Goal: Information Seeking & Learning: Learn about a topic

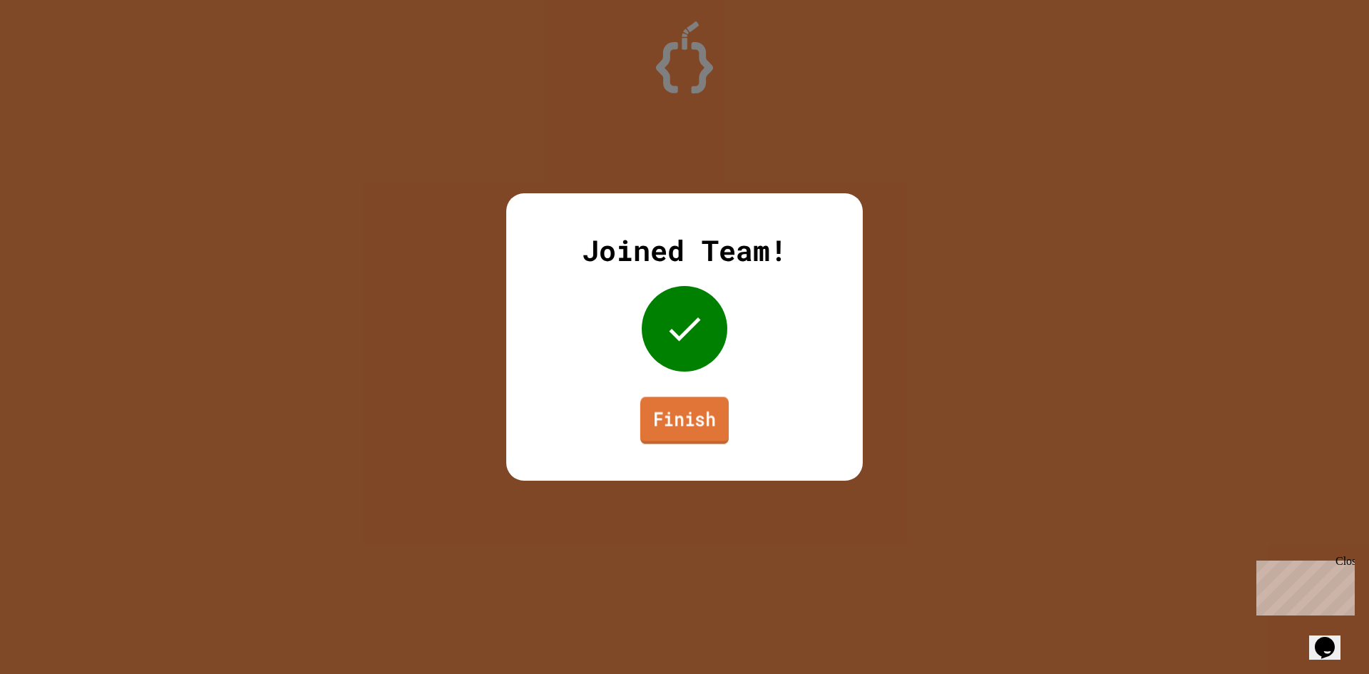
click at [693, 418] on link "Finish" at bounding box center [684, 419] width 88 height 47
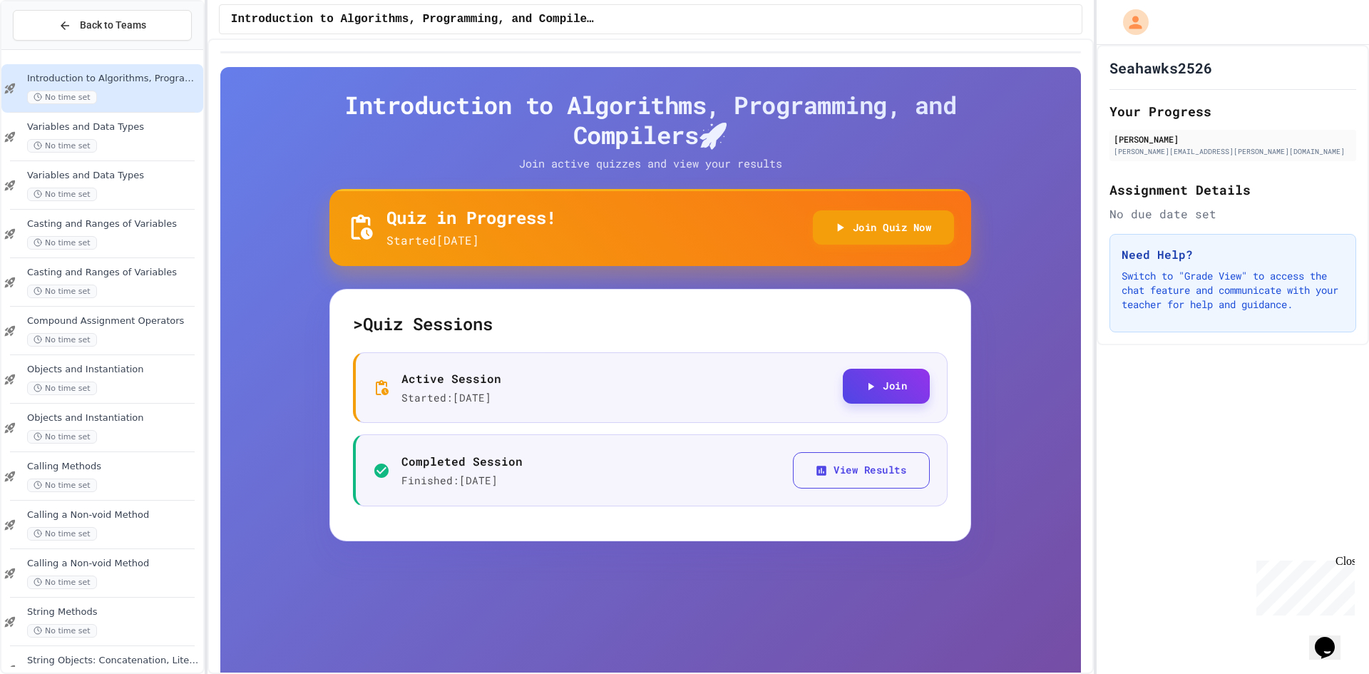
click at [880, 386] on button "Join" at bounding box center [886, 386] width 87 height 35
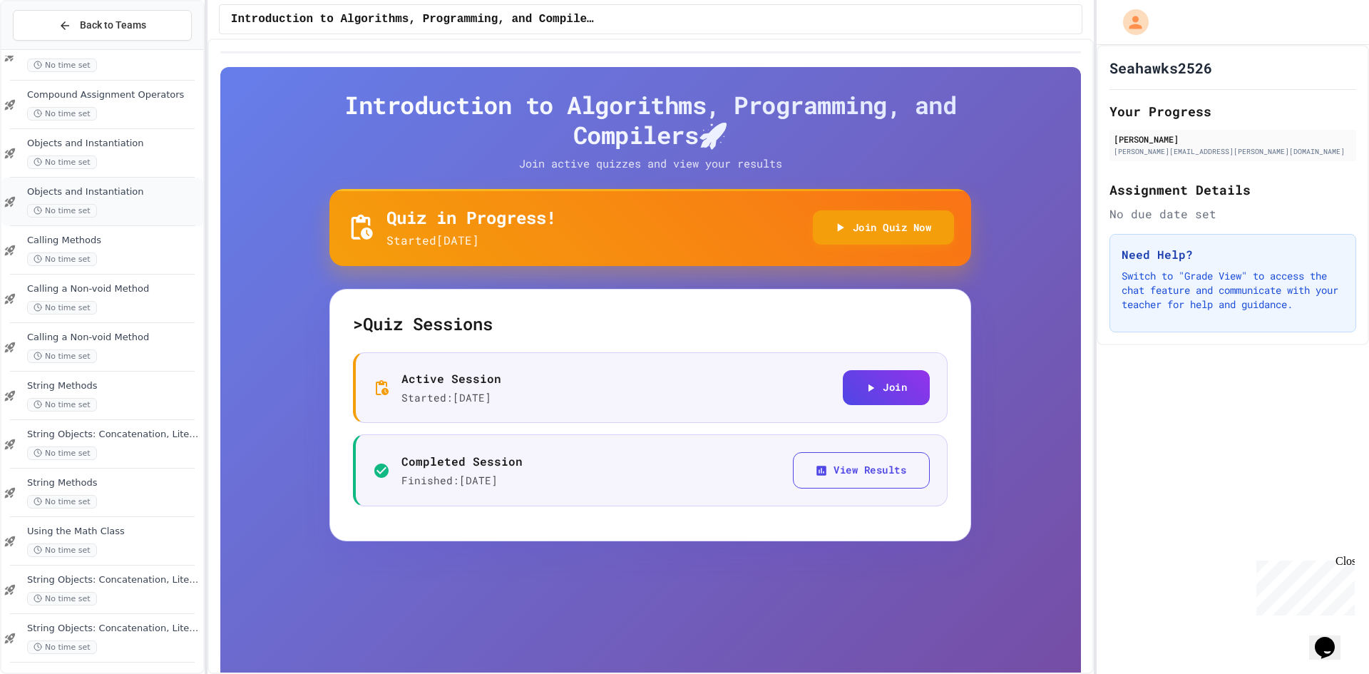
scroll to position [230, 0]
click at [76, 449] on span "No time set" at bounding box center [62, 449] width 70 height 14
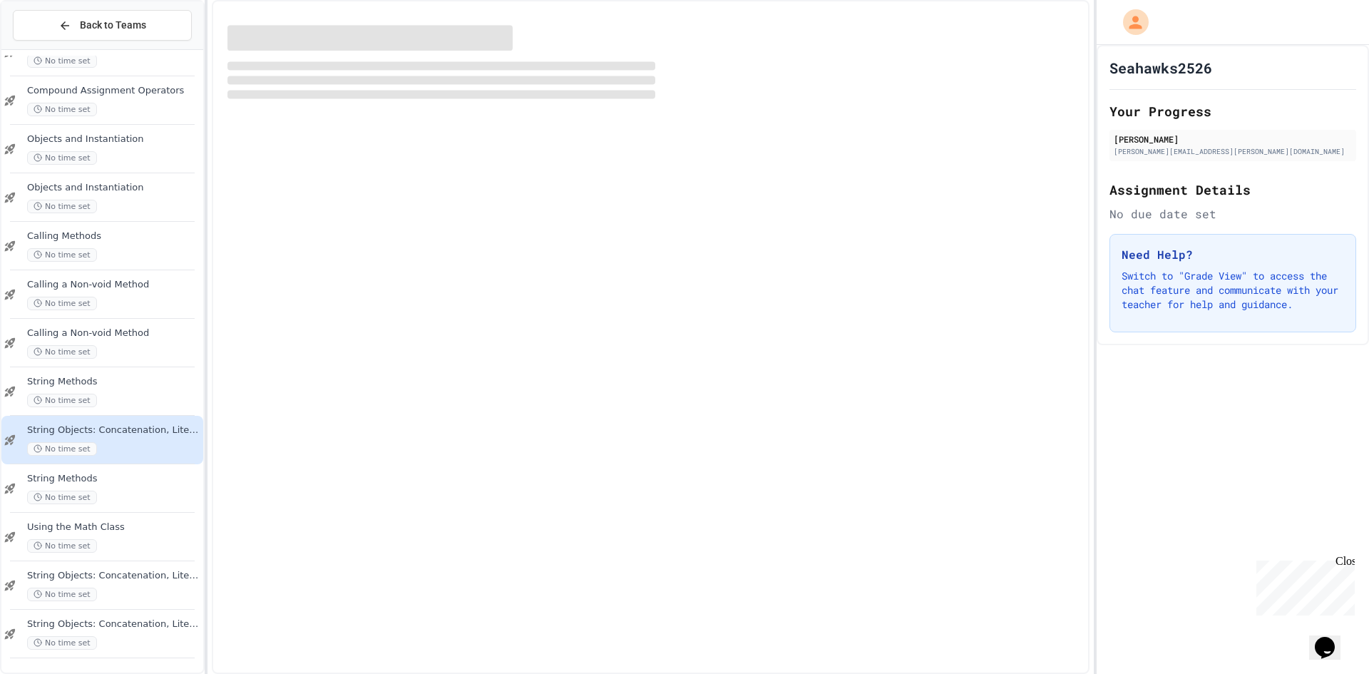
scroll to position [213, 0]
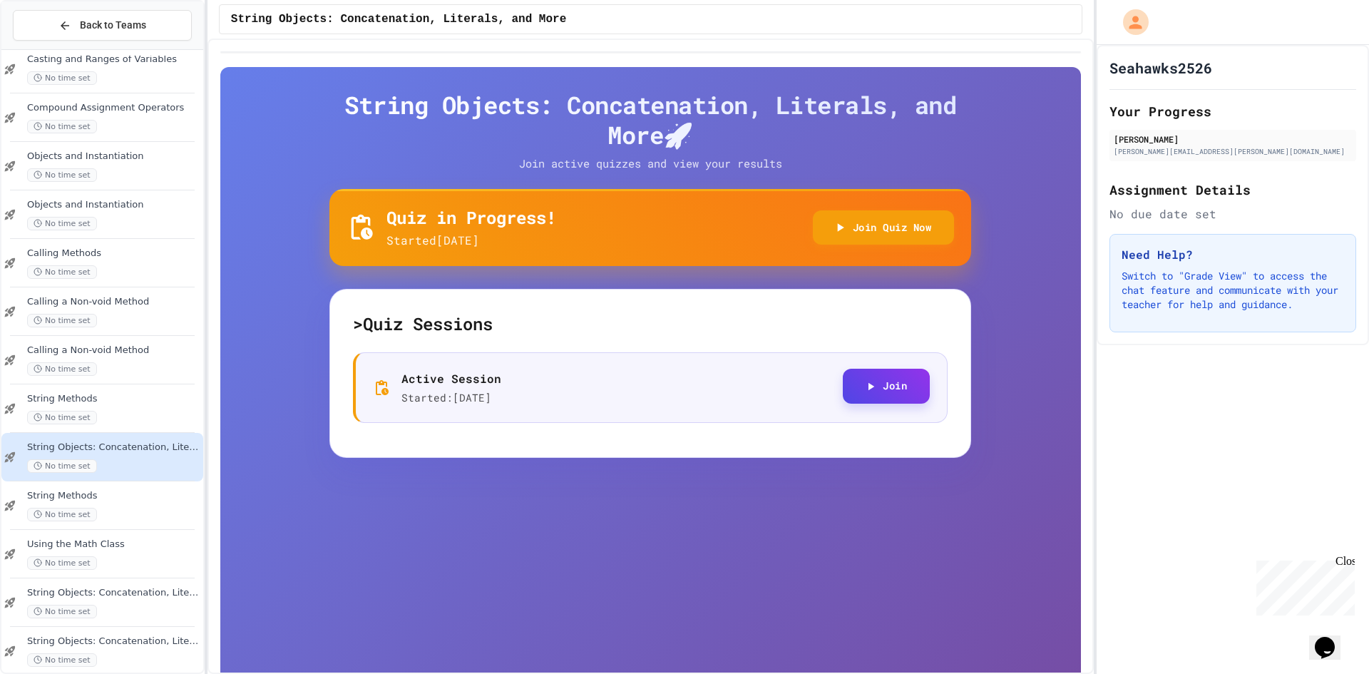
click at [892, 376] on button "Join" at bounding box center [886, 386] width 87 height 35
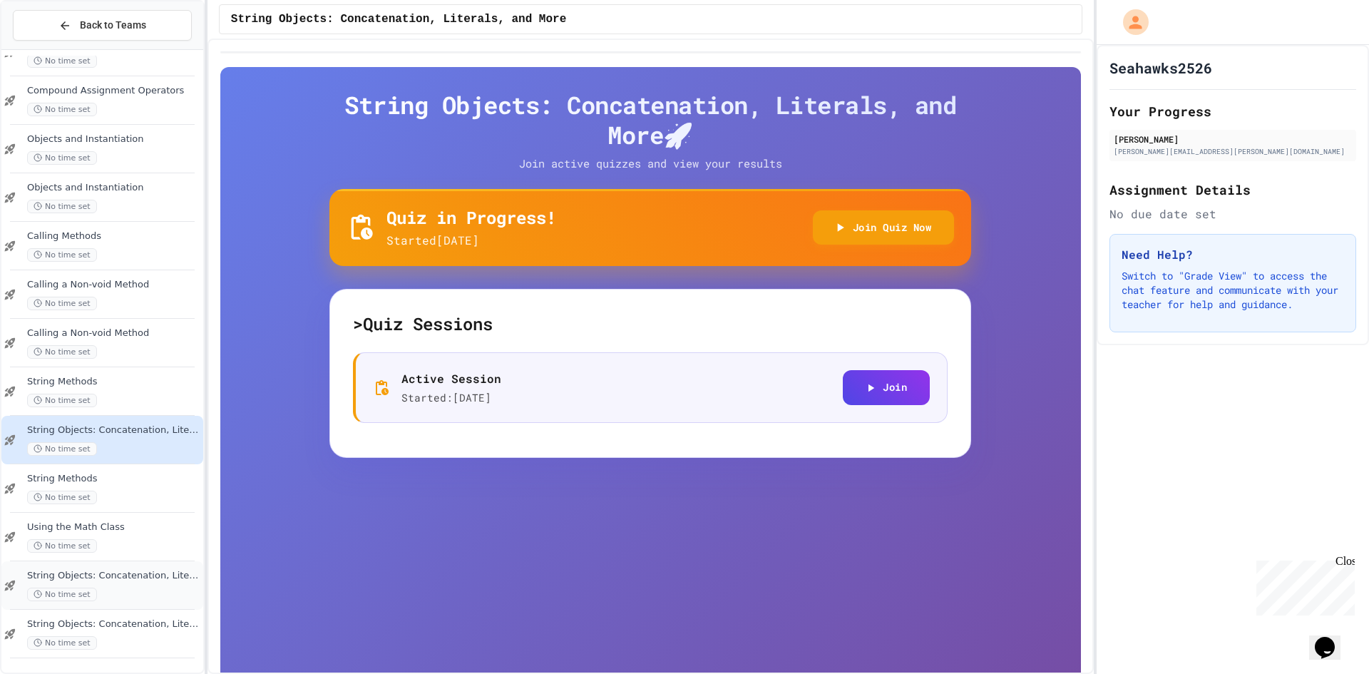
click at [108, 579] on span "String Objects: Concatenation, Literals, and More" at bounding box center [113, 576] width 173 height 12
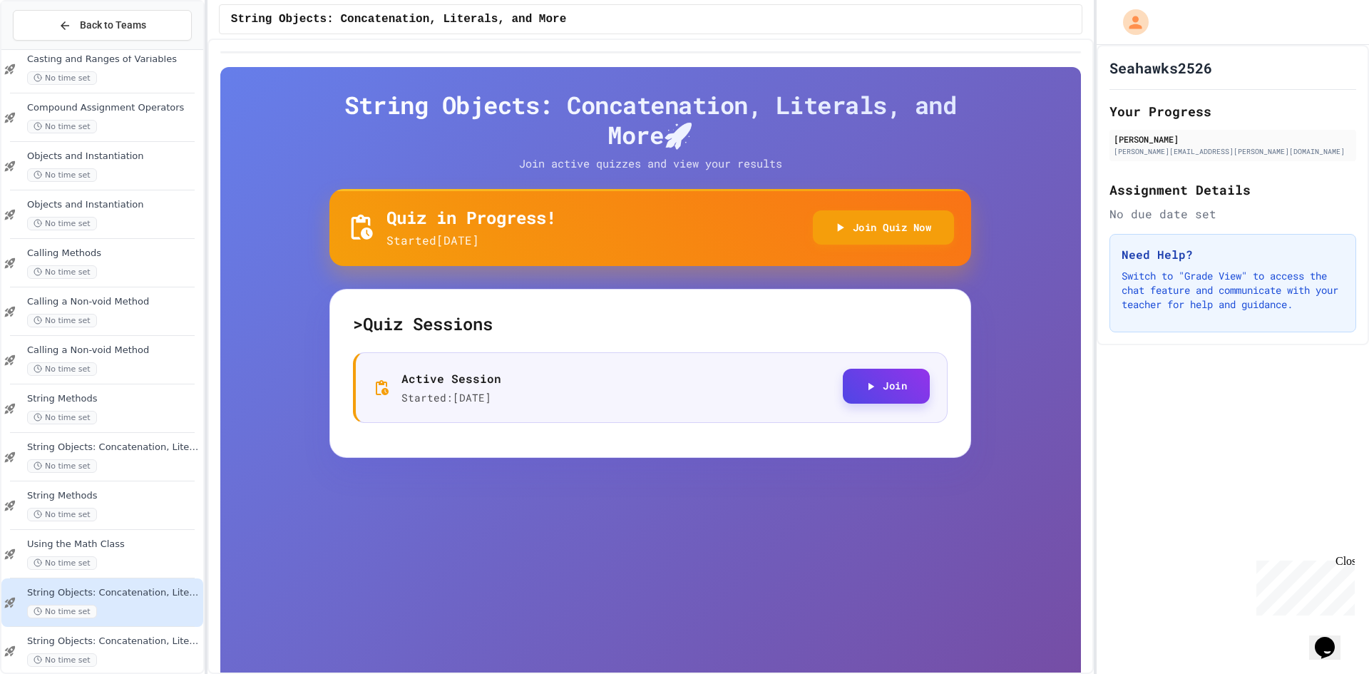
click at [856, 378] on button "Join" at bounding box center [886, 386] width 87 height 35
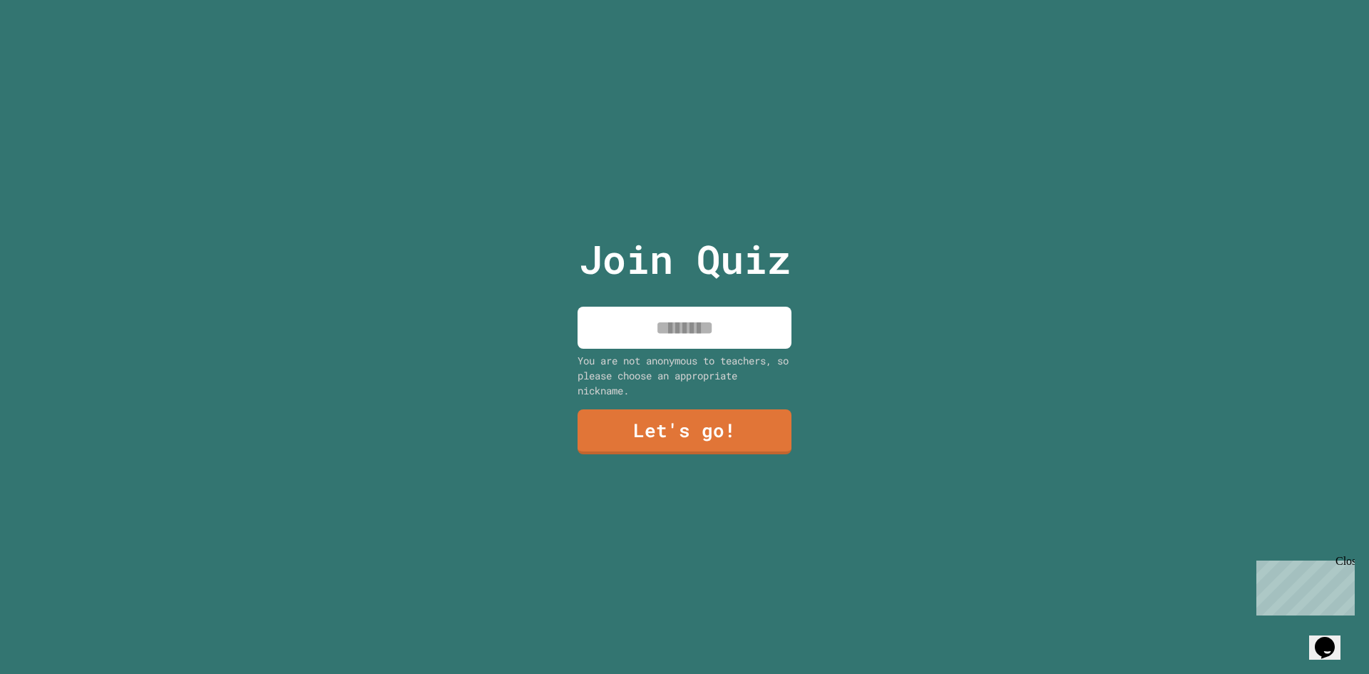
click at [749, 316] on input at bounding box center [684, 328] width 214 height 42
type input "*"
click at [626, 318] on input at bounding box center [684, 328] width 214 height 42
type input "*"
type input "**********"
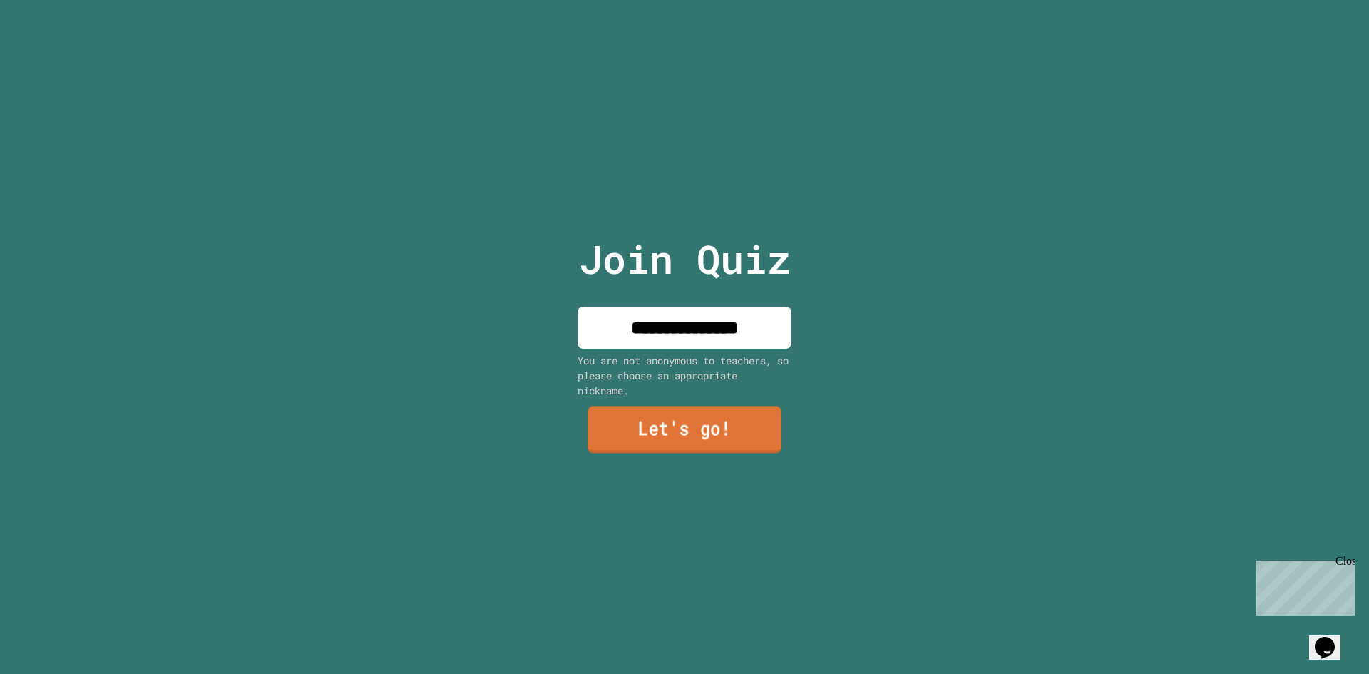
click at [676, 415] on link "Let's go!" at bounding box center [684, 429] width 194 height 47
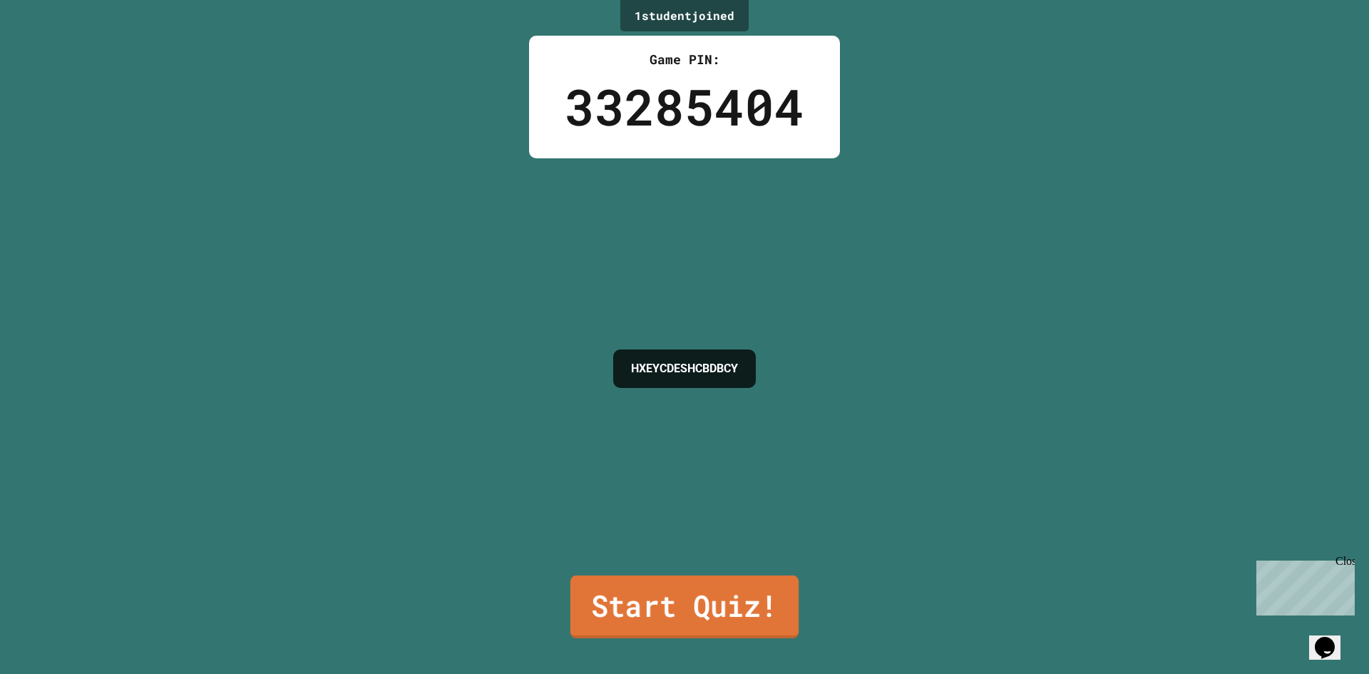
click at [701, 594] on link "Start Quiz!" at bounding box center [684, 606] width 228 height 63
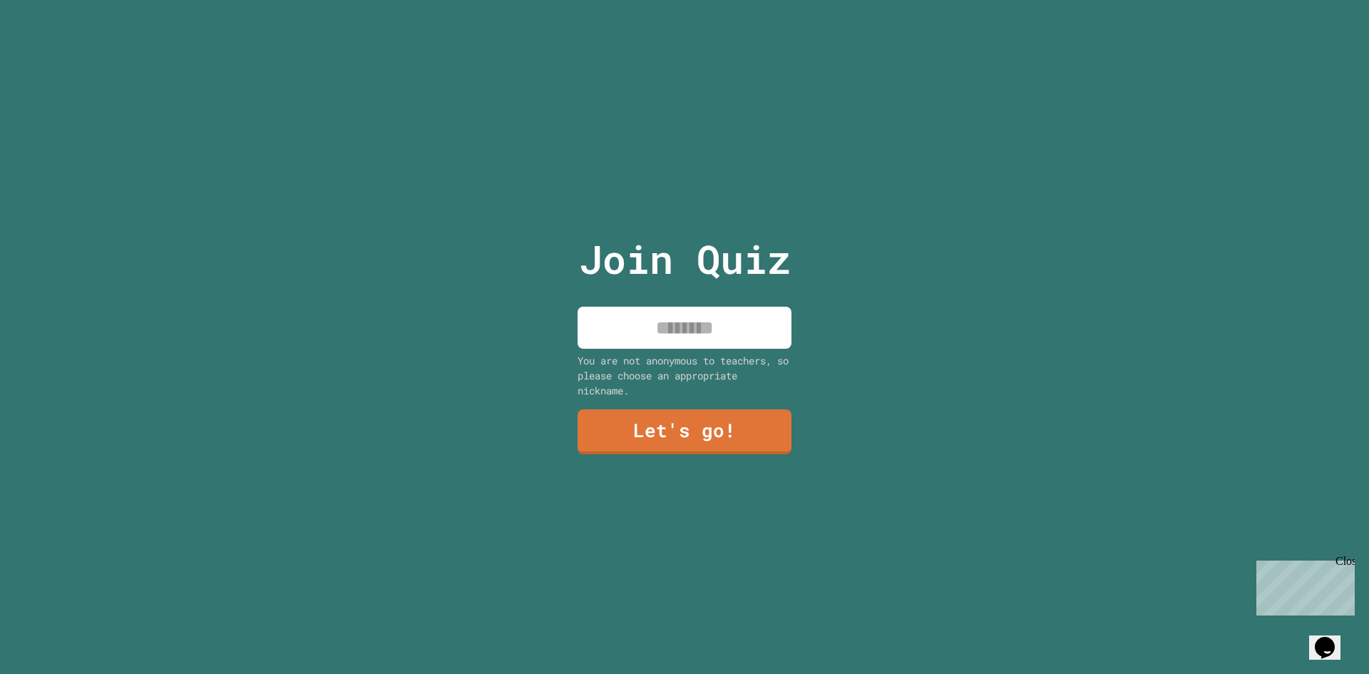
click at [662, 332] on input at bounding box center [684, 328] width 214 height 42
type input "**********"
click at [671, 439] on link "Let's go!" at bounding box center [684, 430] width 217 height 47
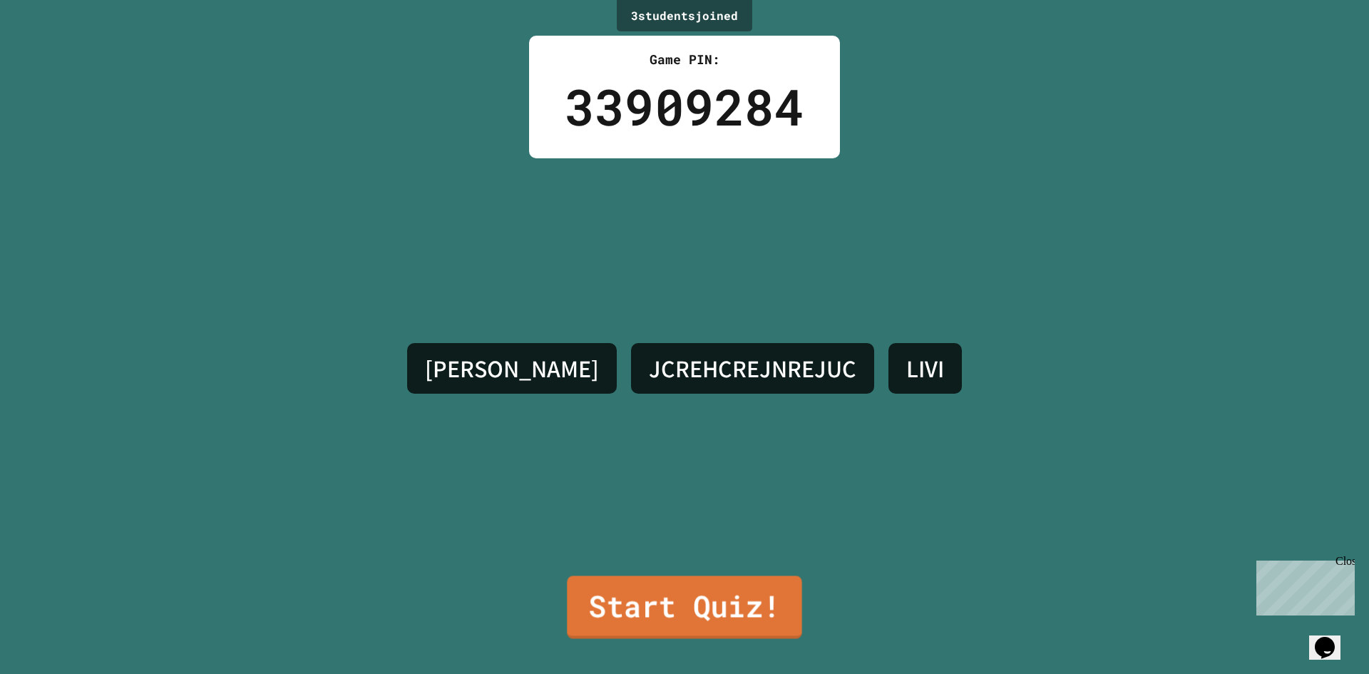
click at [719, 616] on link "Start Quiz!" at bounding box center [684, 606] width 235 height 63
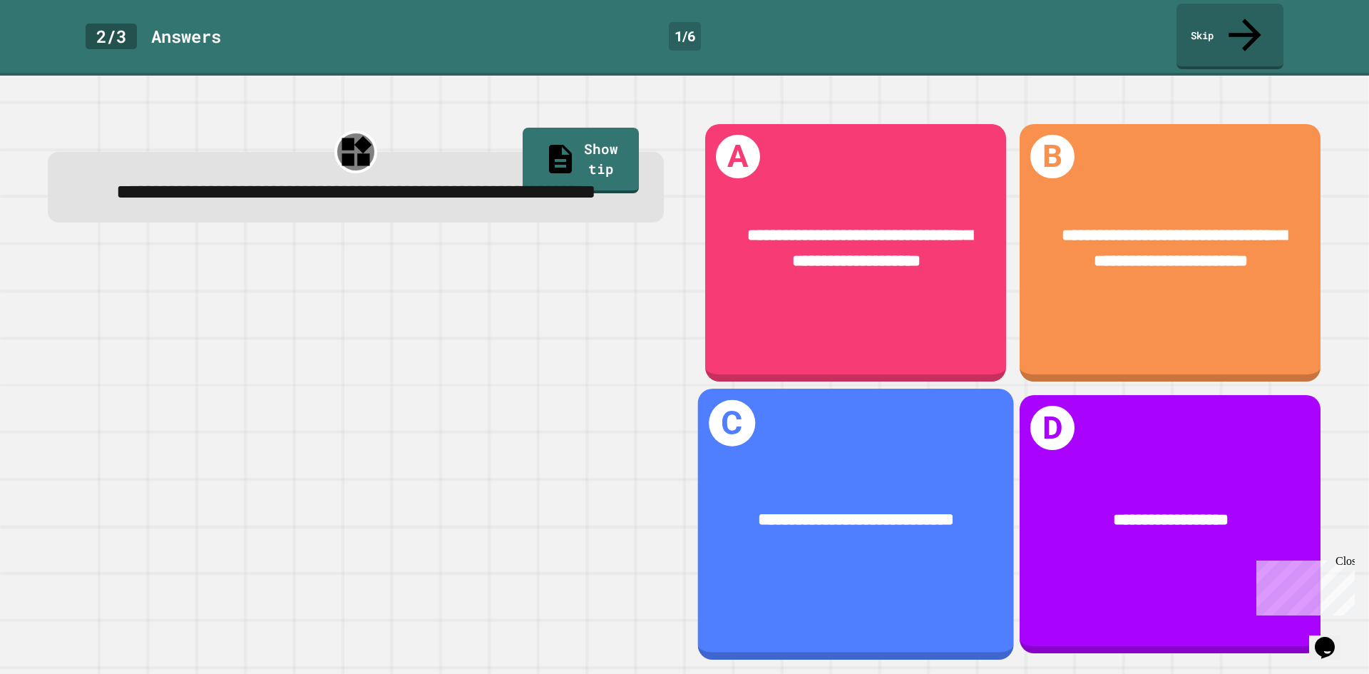
click at [758, 510] on span "**********" at bounding box center [855, 518] width 195 height 17
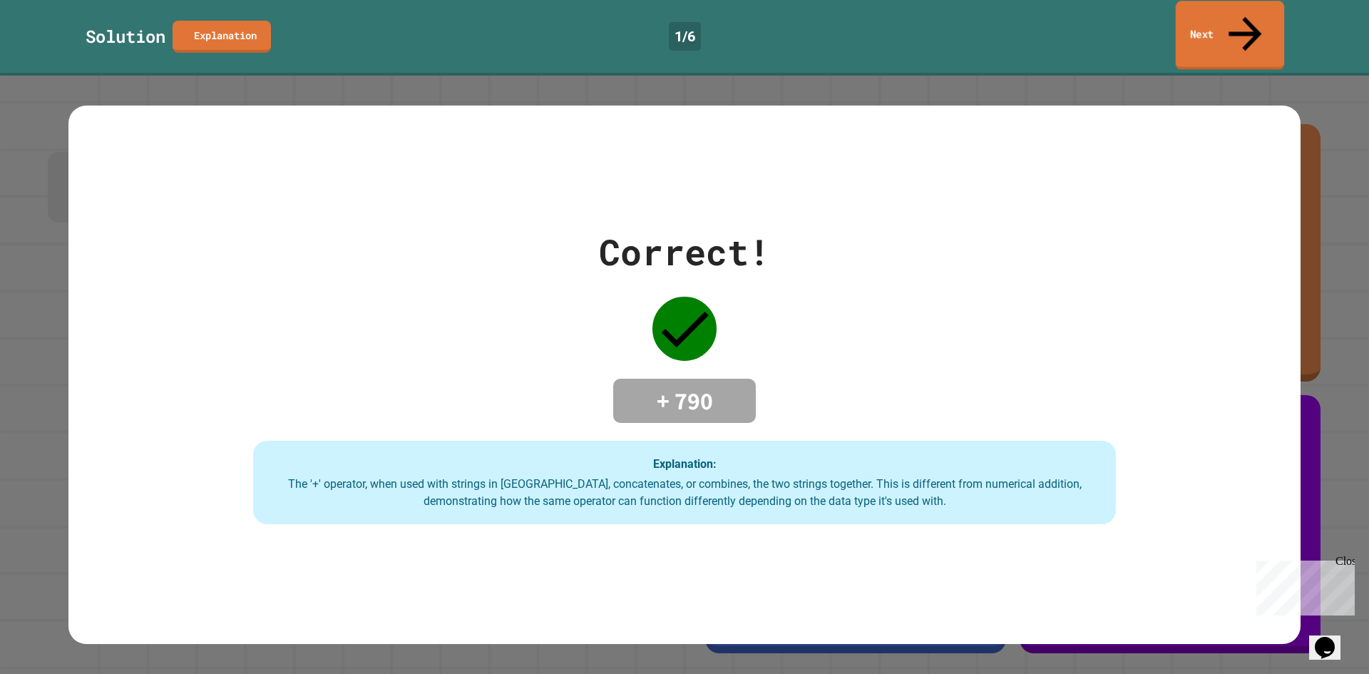
click at [1274, 7] on link "Next" at bounding box center [1229, 35] width 109 height 69
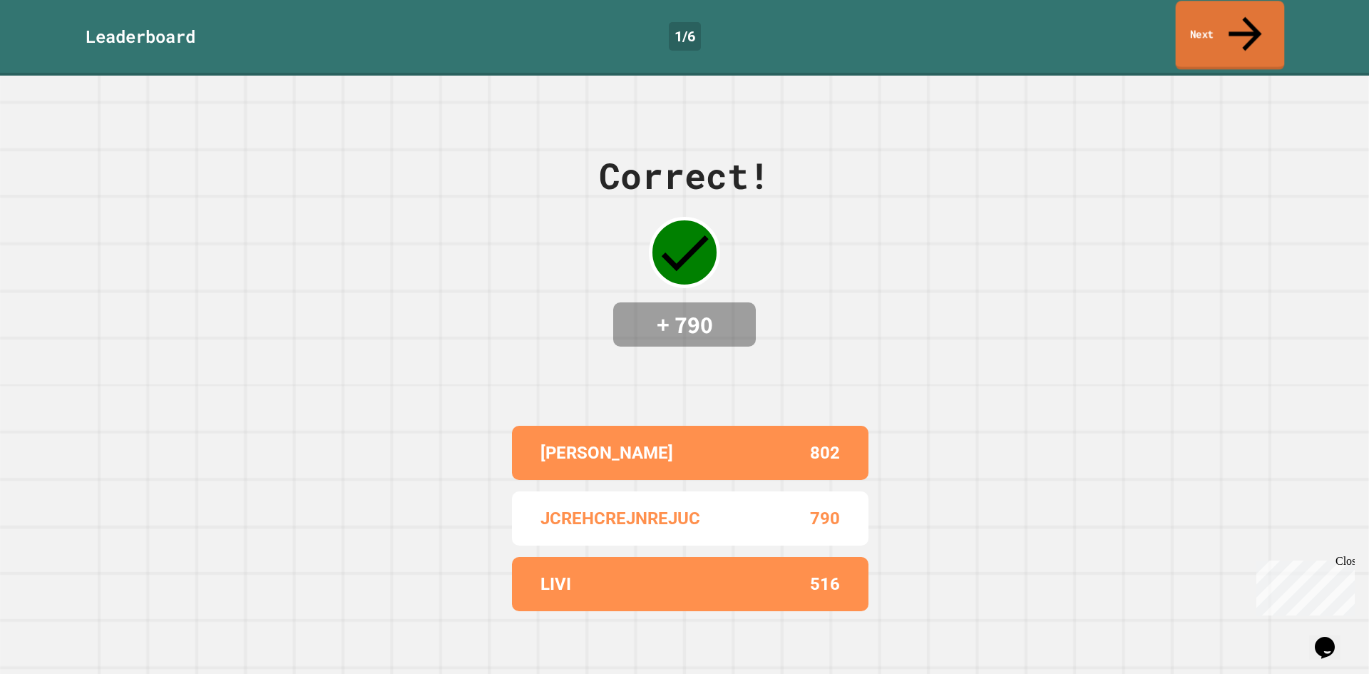
click at [1210, 16] on link "Next" at bounding box center [1229, 35] width 109 height 69
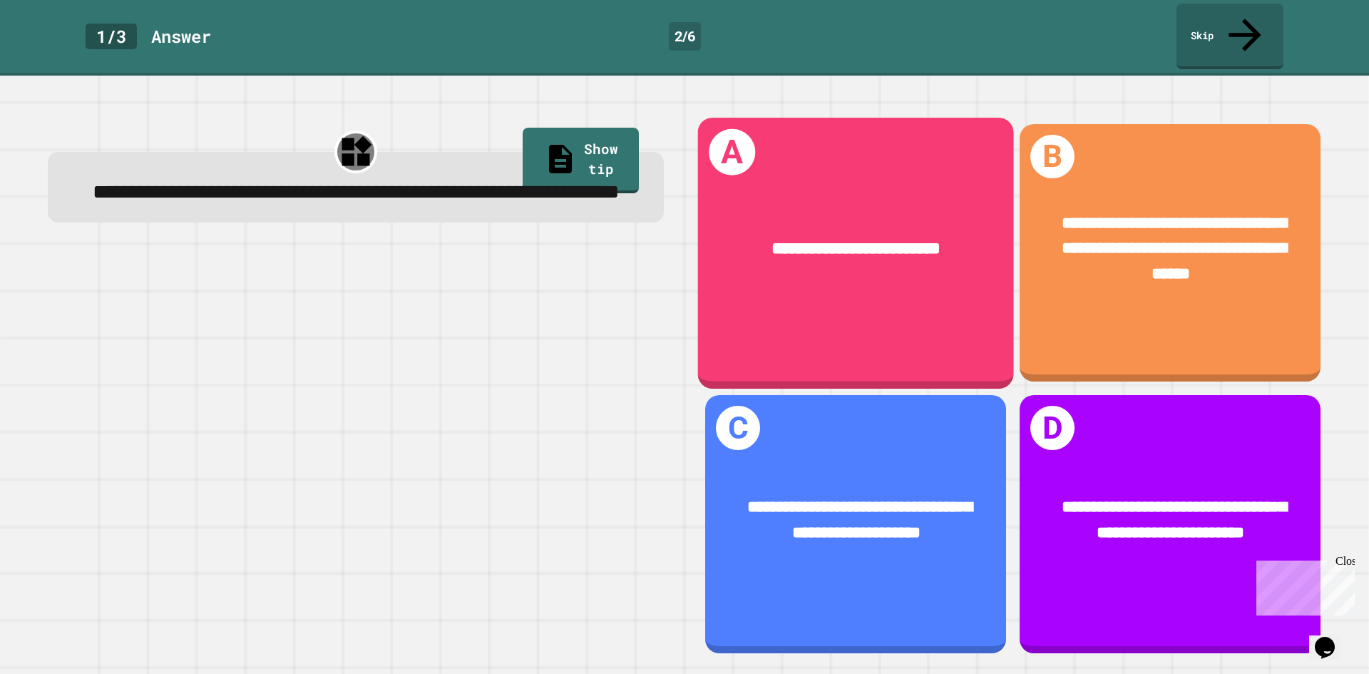
click at [847, 252] on div "**********" at bounding box center [856, 249] width 316 height 96
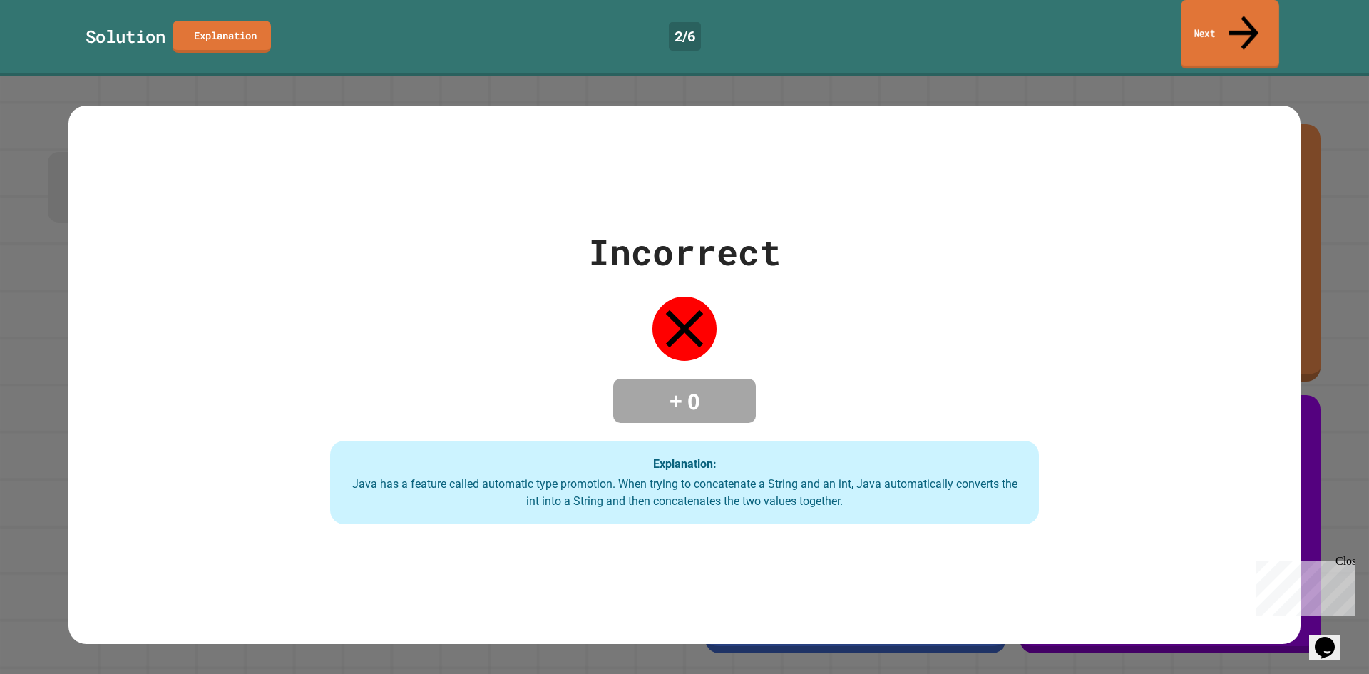
click at [1242, 25] on link "Next" at bounding box center [1229, 34] width 98 height 69
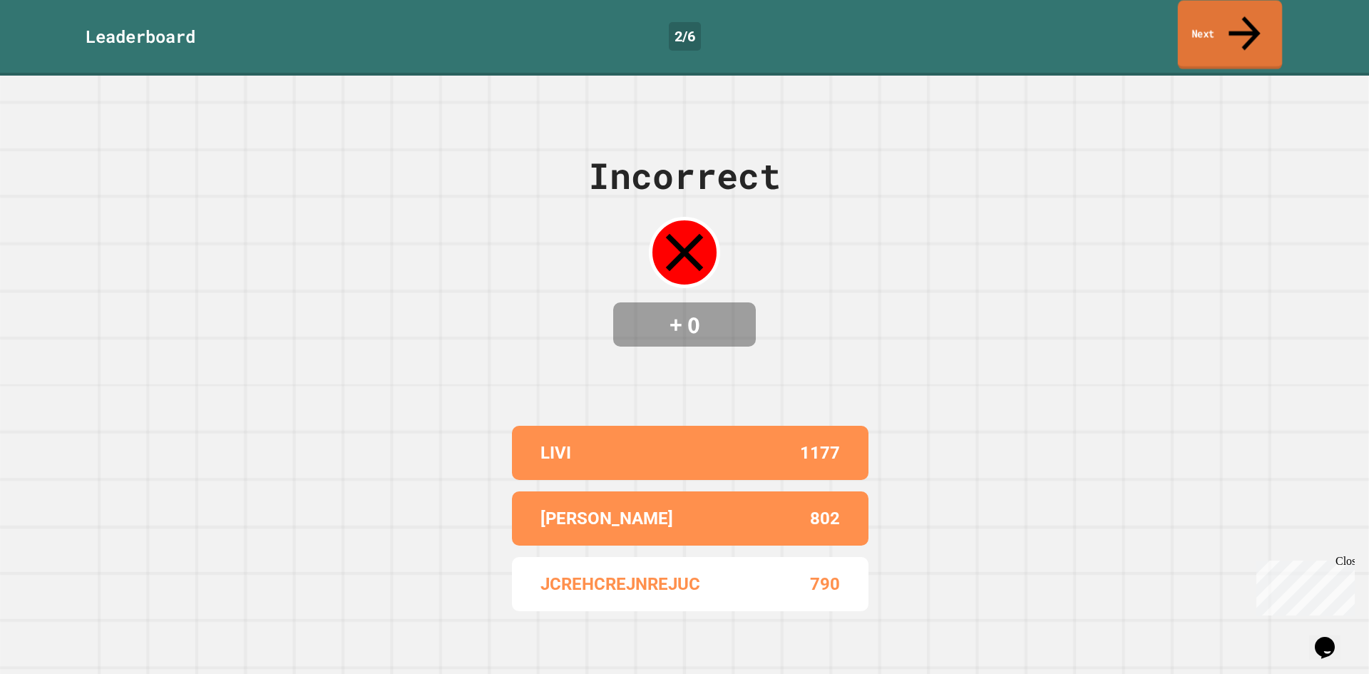
click at [1238, 25] on link "Next" at bounding box center [1230, 35] width 105 height 69
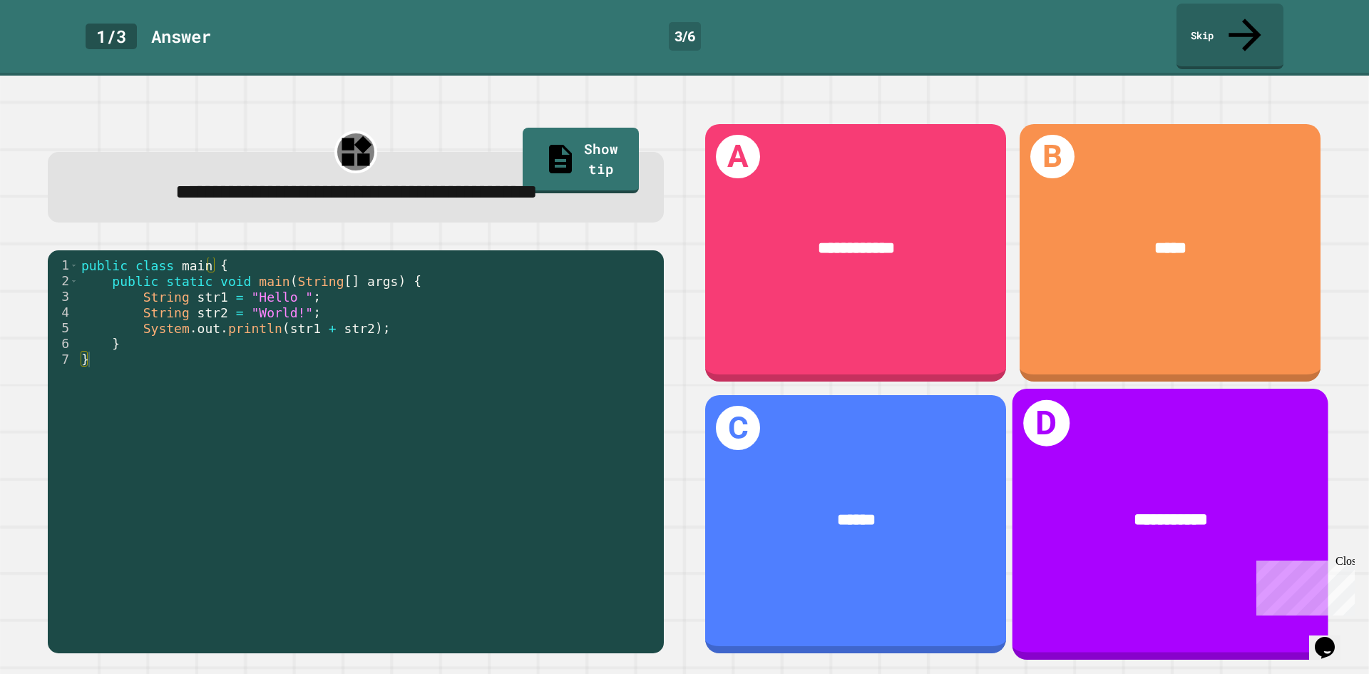
click at [1066, 400] on div "**********" at bounding box center [1170, 523] width 316 height 271
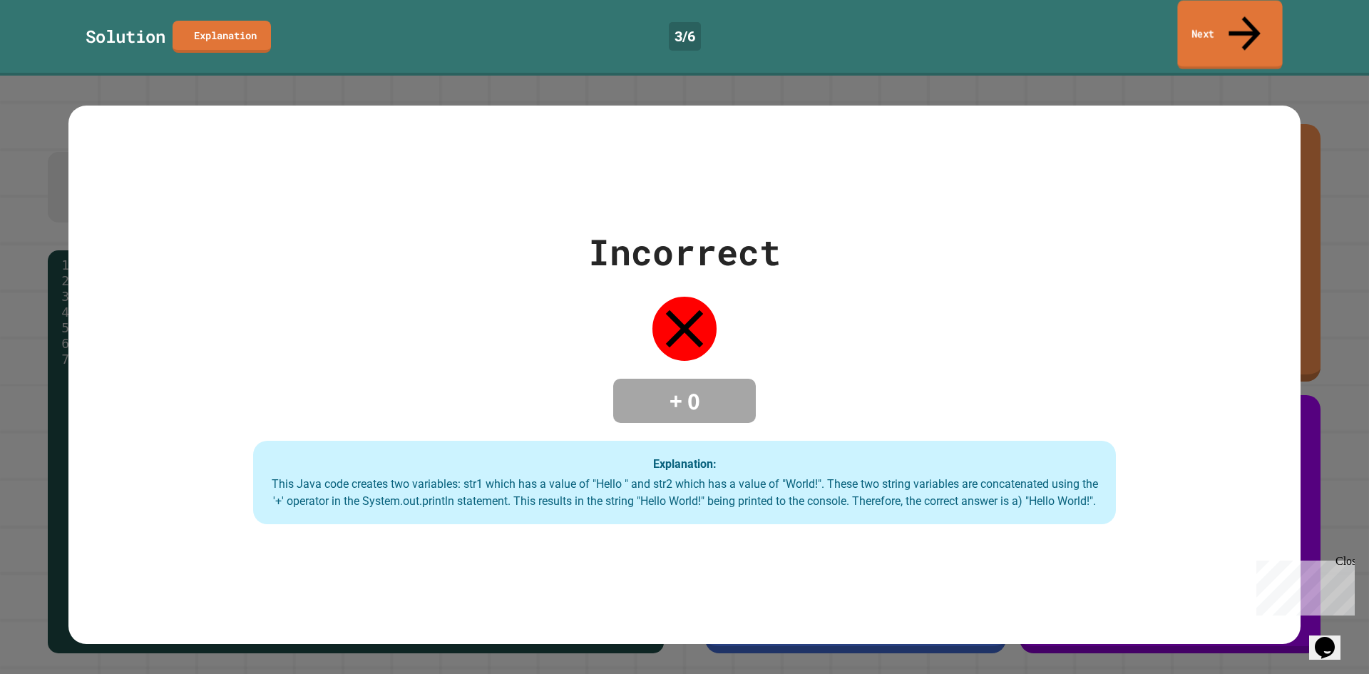
click at [1250, 32] on link "Next" at bounding box center [1229, 35] width 105 height 69
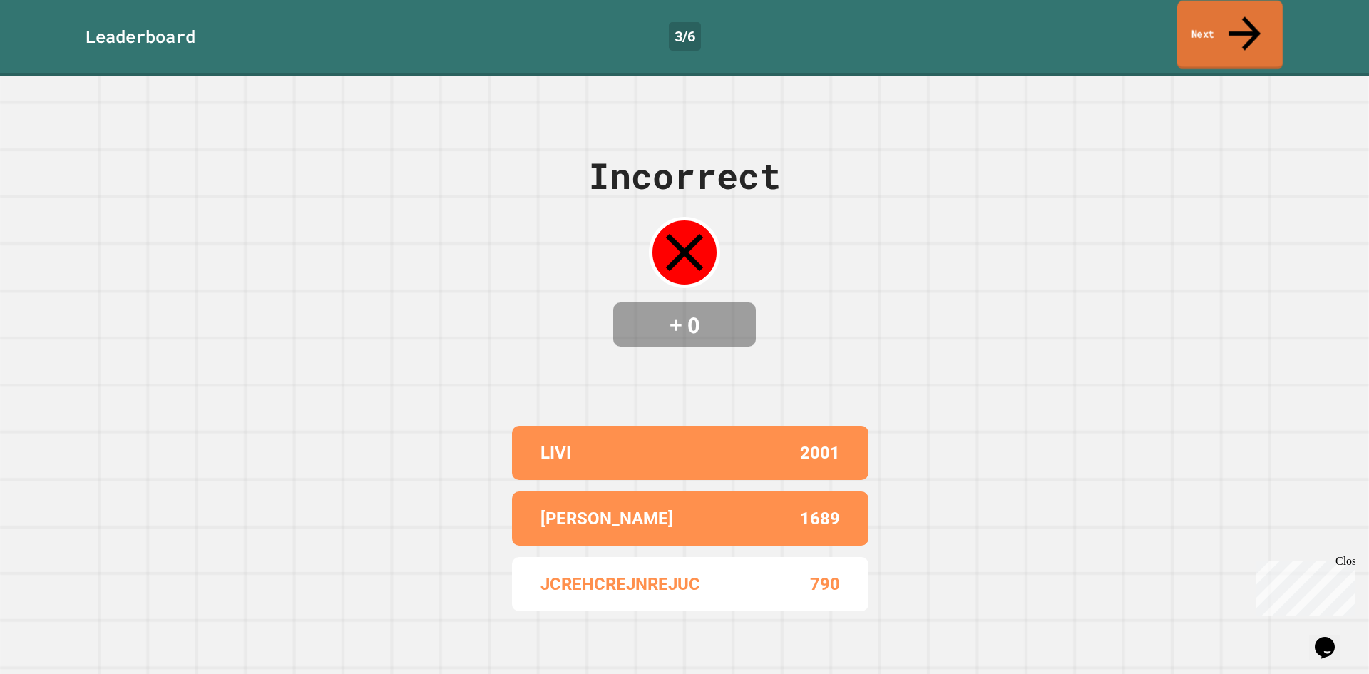
click at [1242, 13] on icon at bounding box center [1244, 33] width 48 height 51
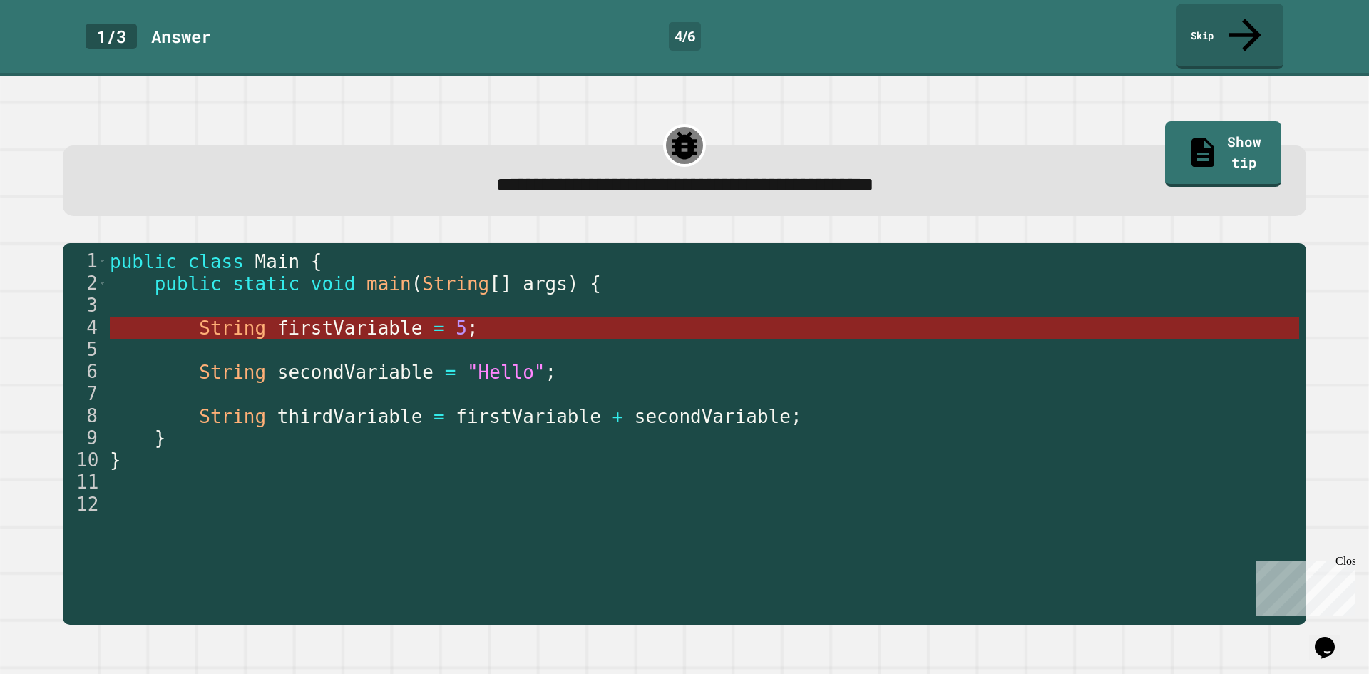
click at [433, 317] on span "=" at bounding box center [438, 327] width 11 height 21
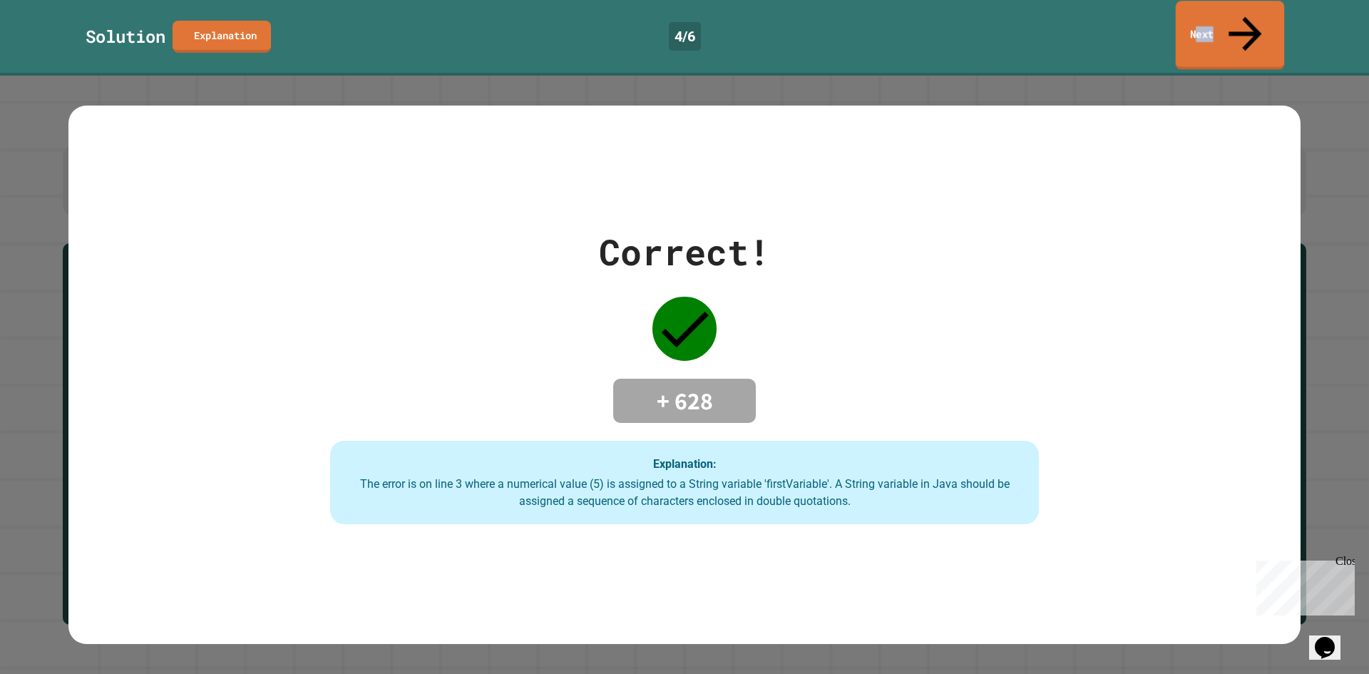
click at [1210, 31] on link "Next" at bounding box center [1229, 35] width 109 height 69
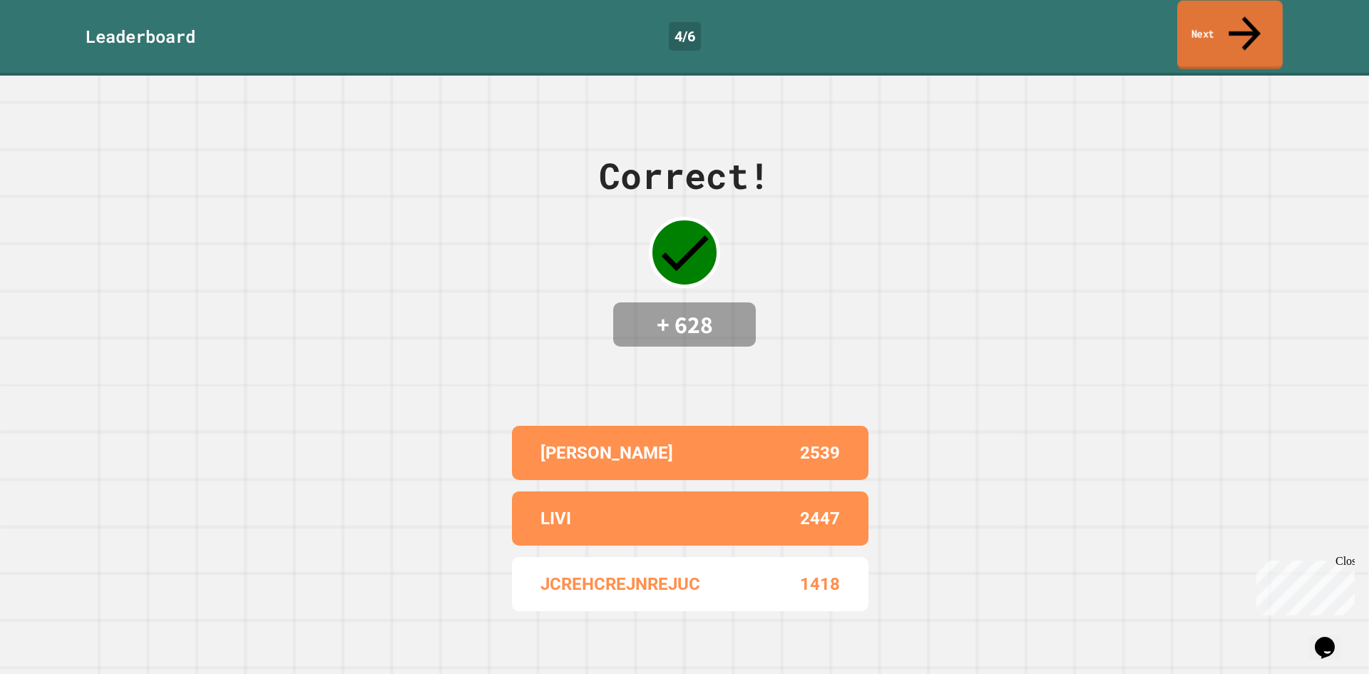
click at [1217, 30] on link "Next" at bounding box center [1229, 35] width 105 height 69
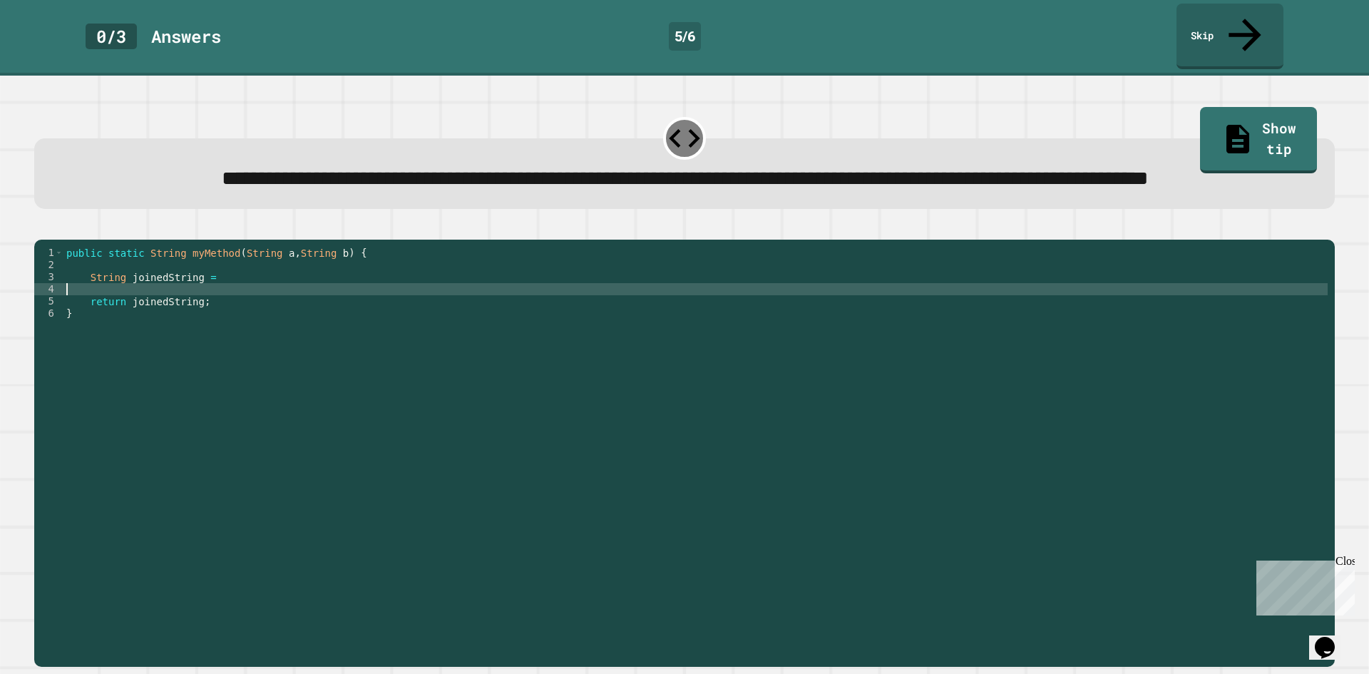
click at [269, 307] on div "public static String myMethod ( String a , String b ) { String joinedString = r…" at bounding box center [695, 435] width 1264 height 376
click at [282, 291] on div "public static String myMethod ( String a , String b ) { String joinedString = r…" at bounding box center [695, 435] width 1264 height 376
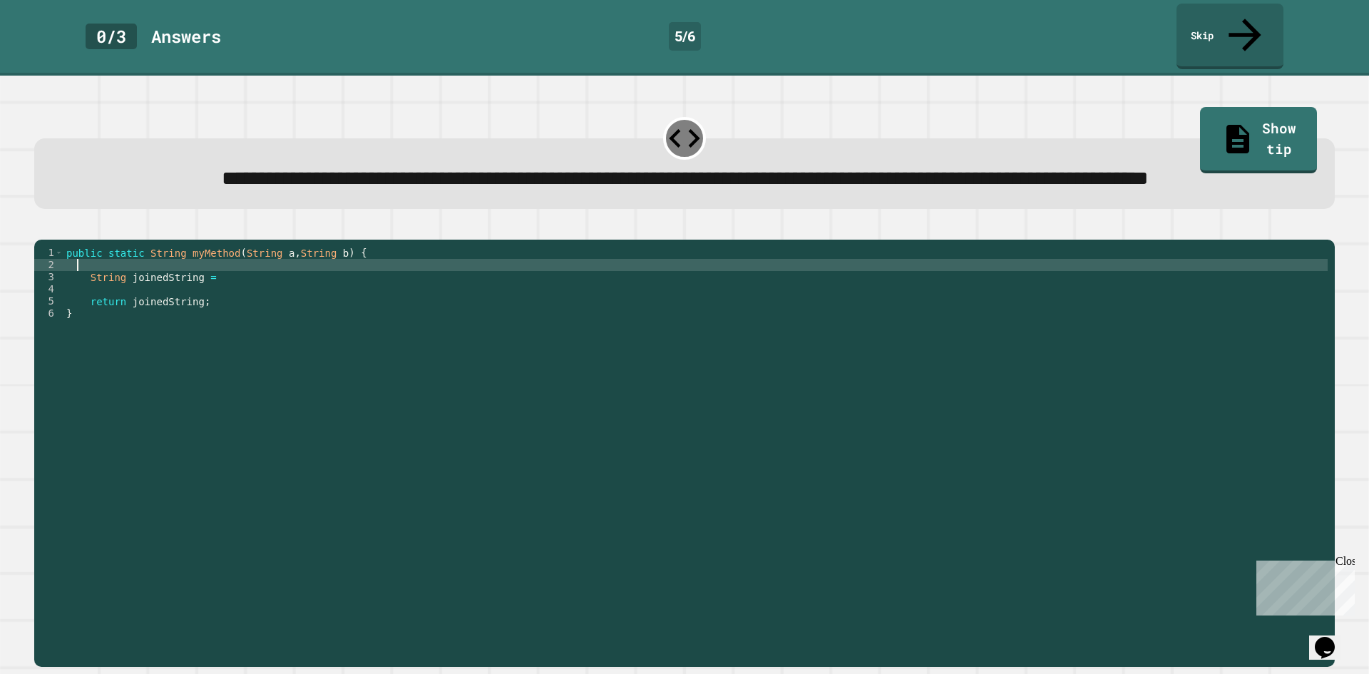
click at [288, 294] on div "public static String myMethod ( String a , String b ) { String joinedString = r…" at bounding box center [695, 435] width 1264 height 376
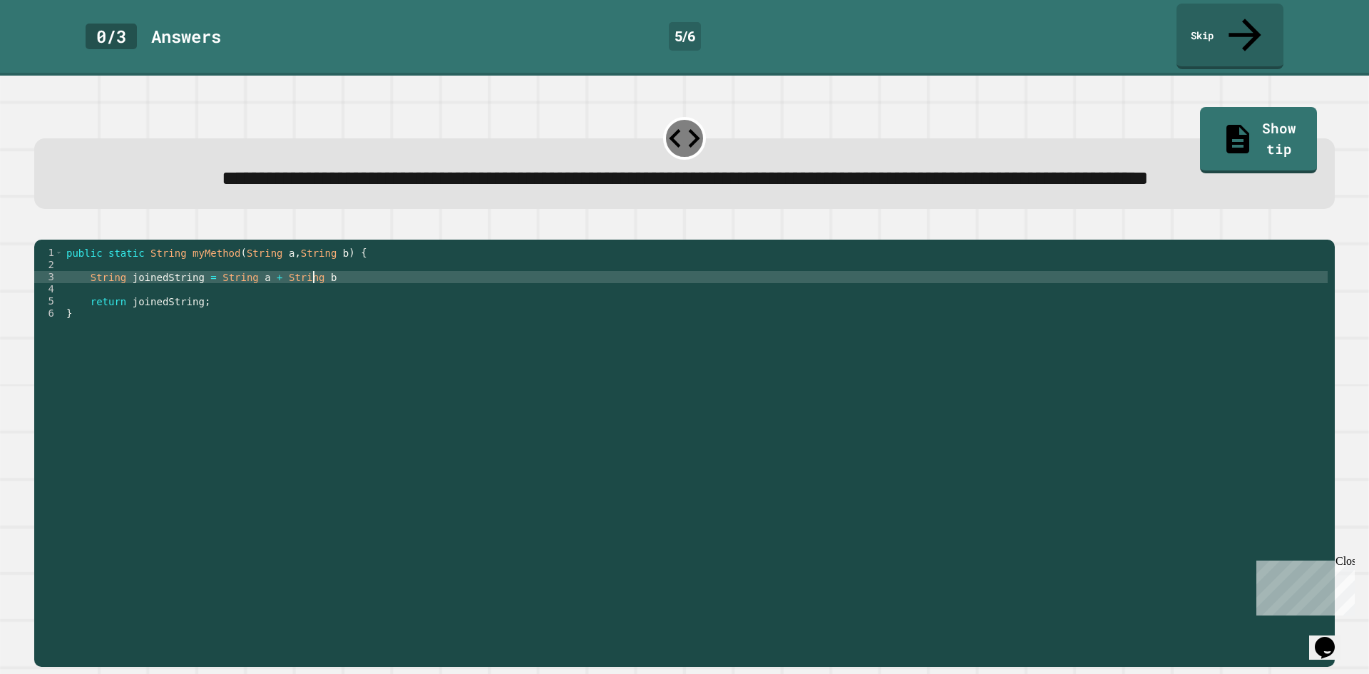
scroll to position [0, 17]
type textarea "**********"
click at [53, 242] on icon "button" at bounding box center [51, 237] width 8 height 10
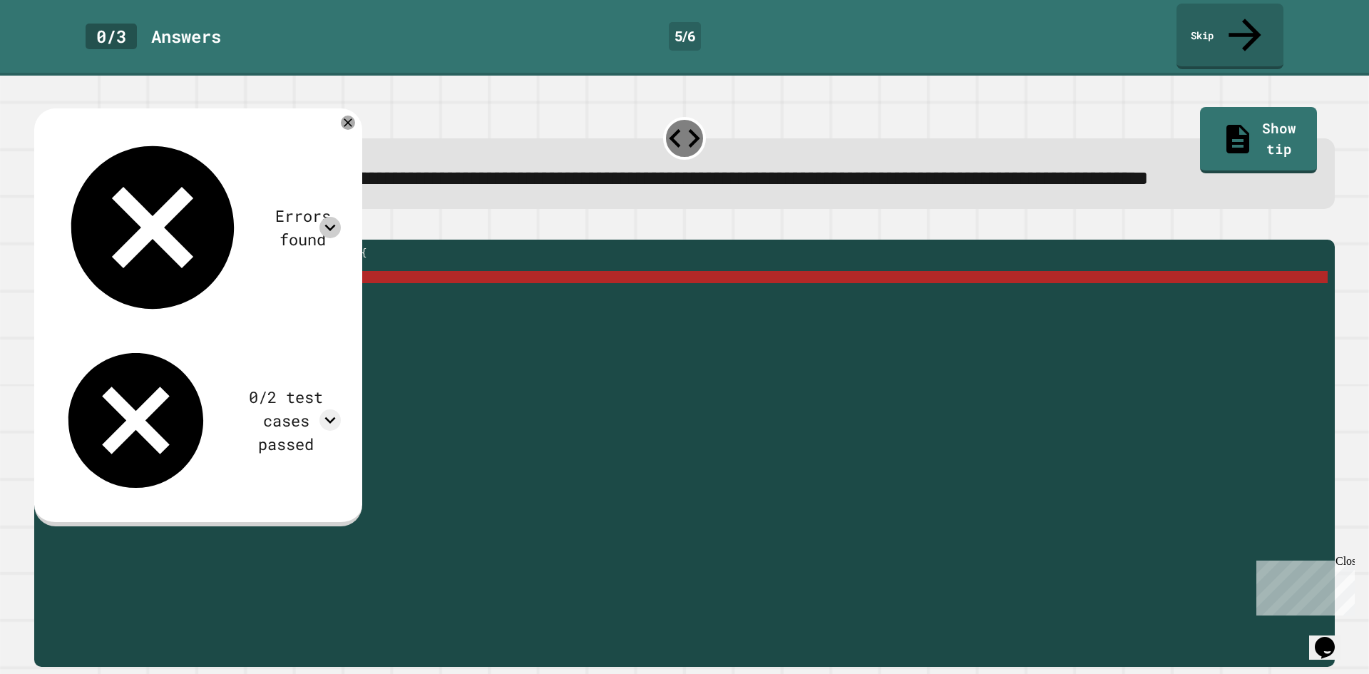
click at [341, 217] on icon at bounding box center [329, 227] width 21 height 21
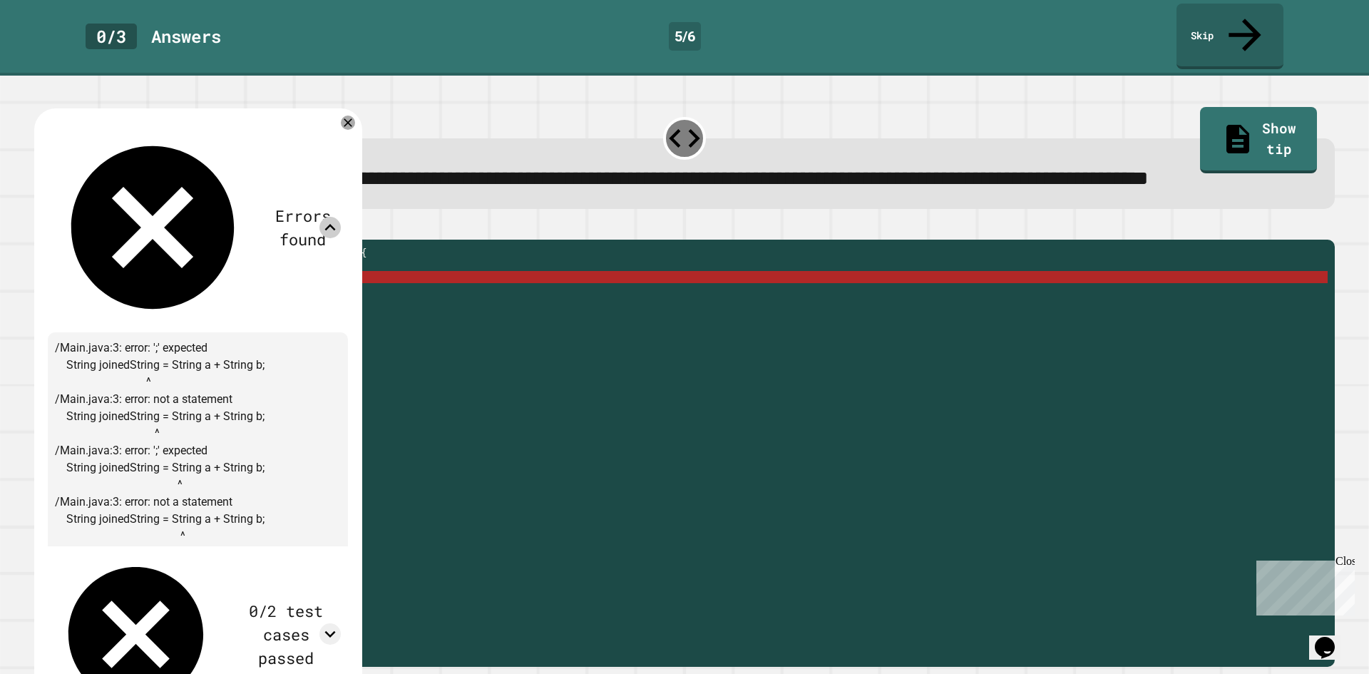
click at [341, 217] on icon at bounding box center [329, 227] width 21 height 21
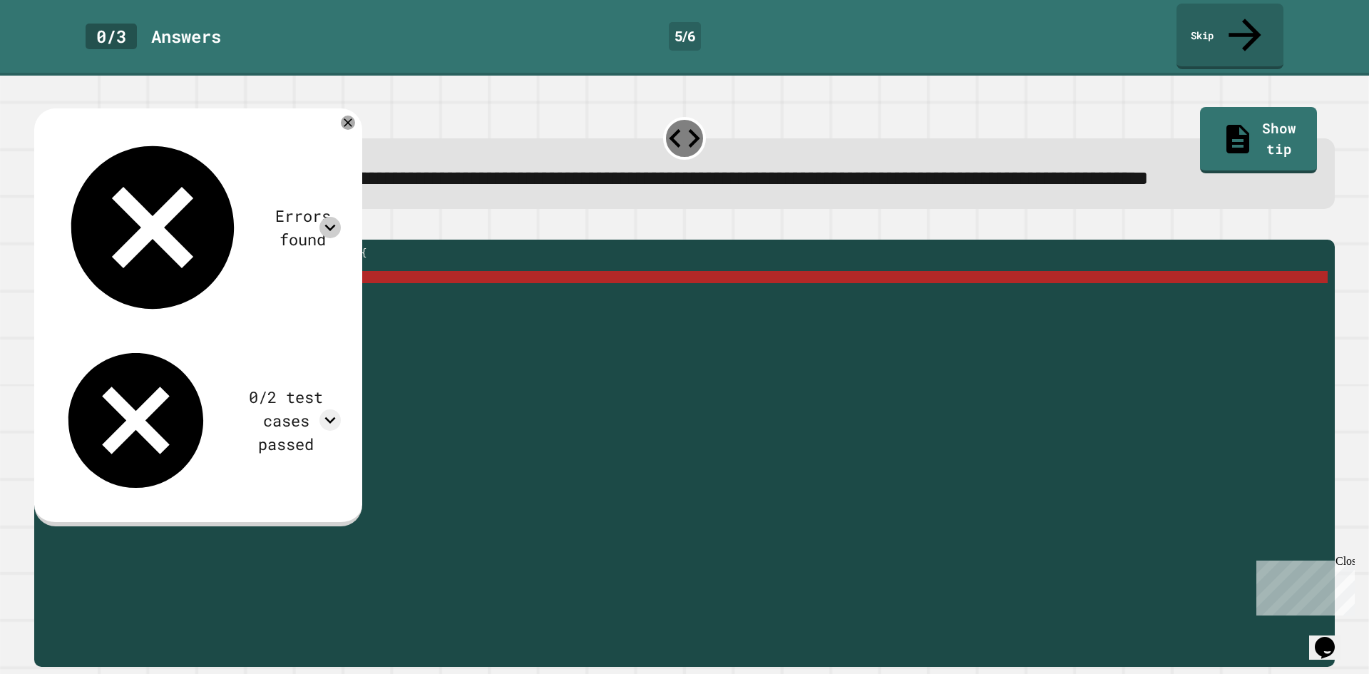
click at [341, 217] on icon at bounding box center [329, 227] width 21 height 21
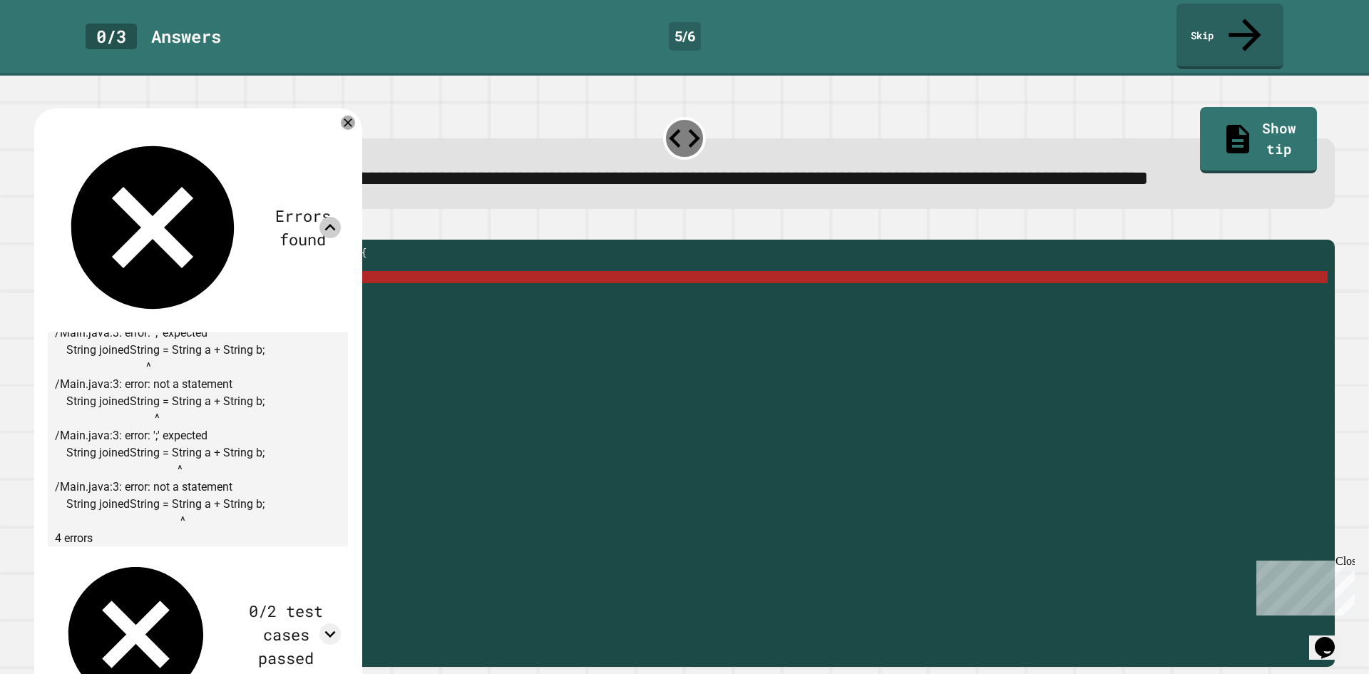
scroll to position [23, 0]
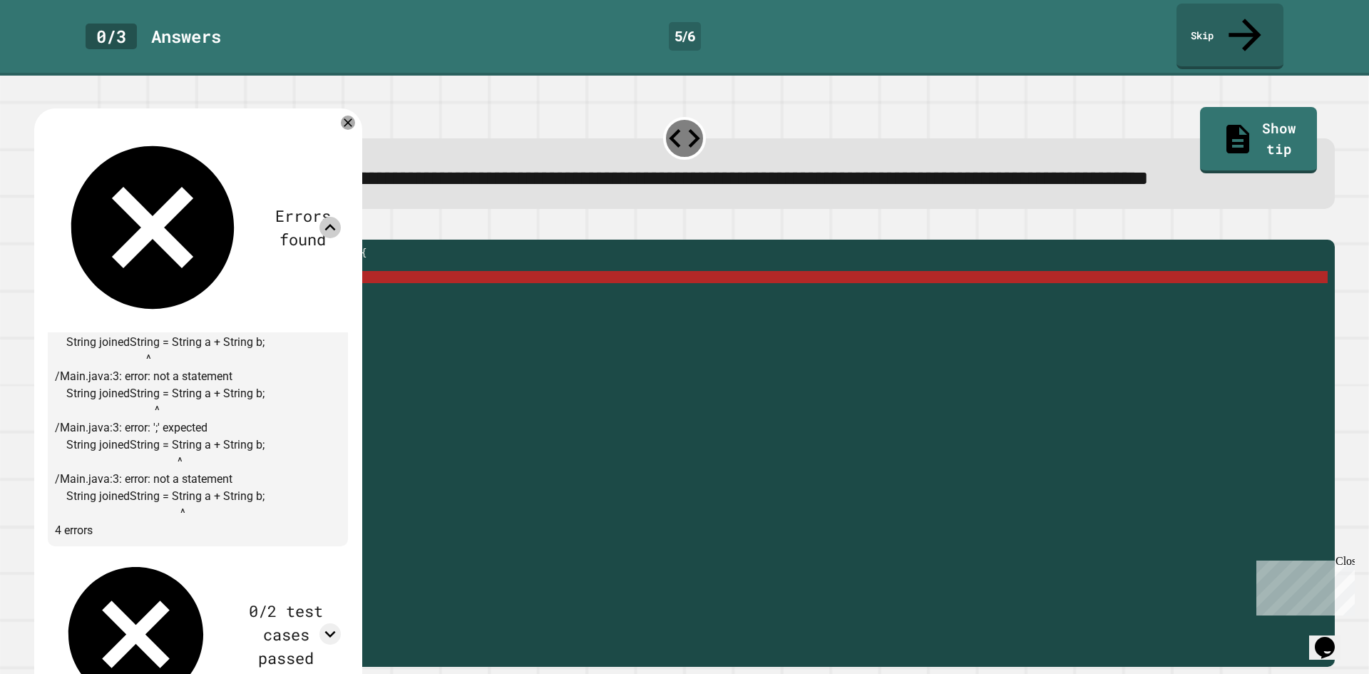
click at [341, 217] on icon at bounding box center [329, 227] width 21 height 21
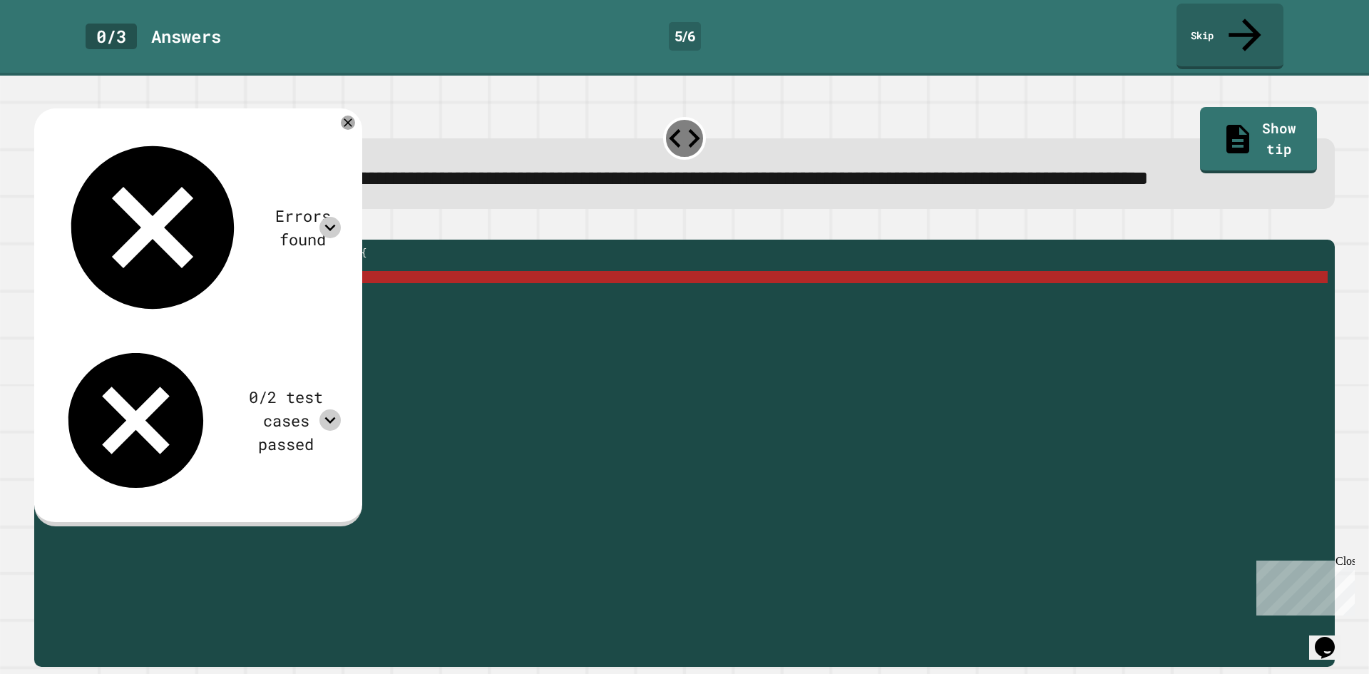
click at [341, 409] on icon at bounding box center [329, 419] width 21 height 21
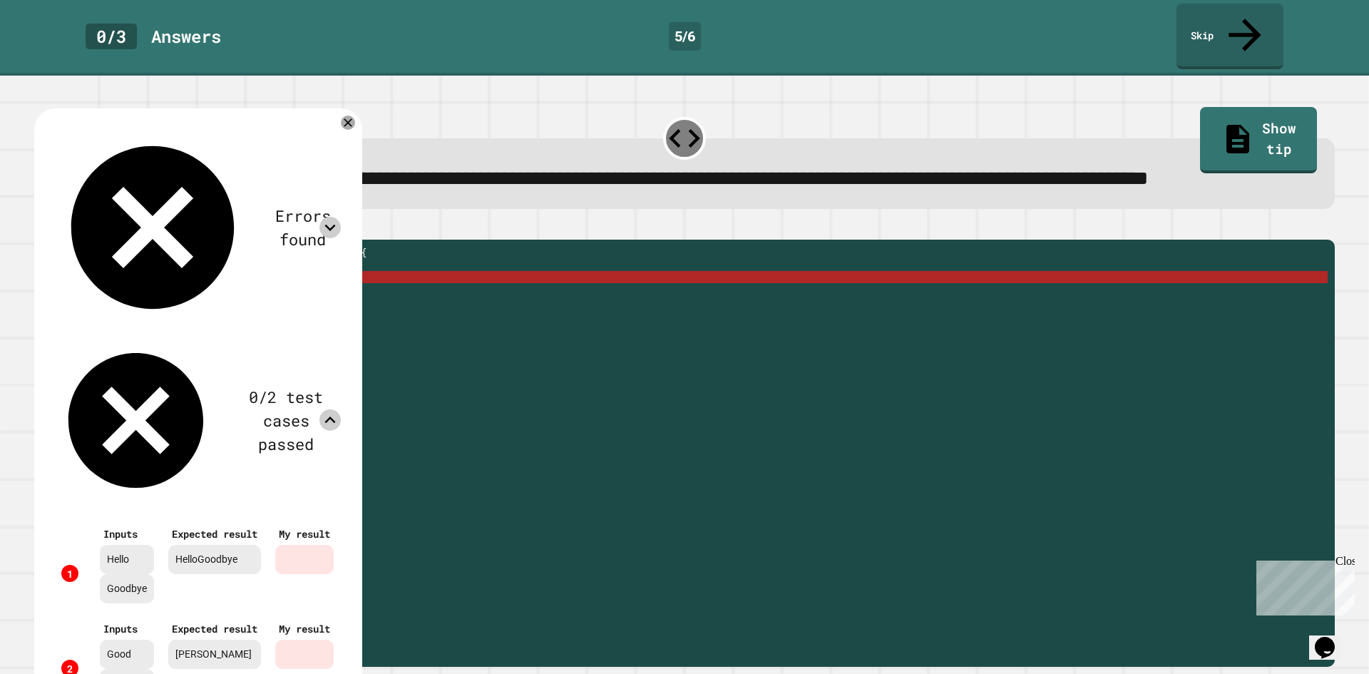
scroll to position [0, 0]
click at [356, 125] on icon at bounding box center [347, 122] width 17 height 17
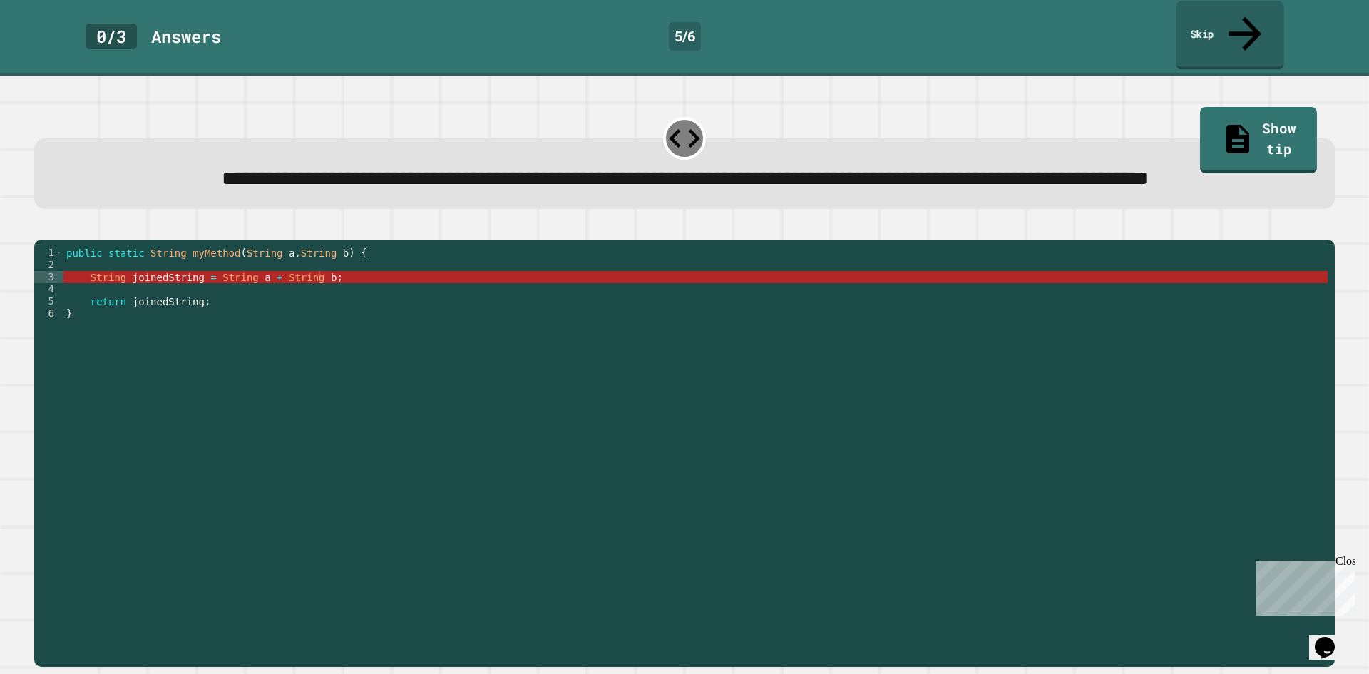
click at [1227, 18] on link "Skip" at bounding box center [1229, 35] width 108 height 69
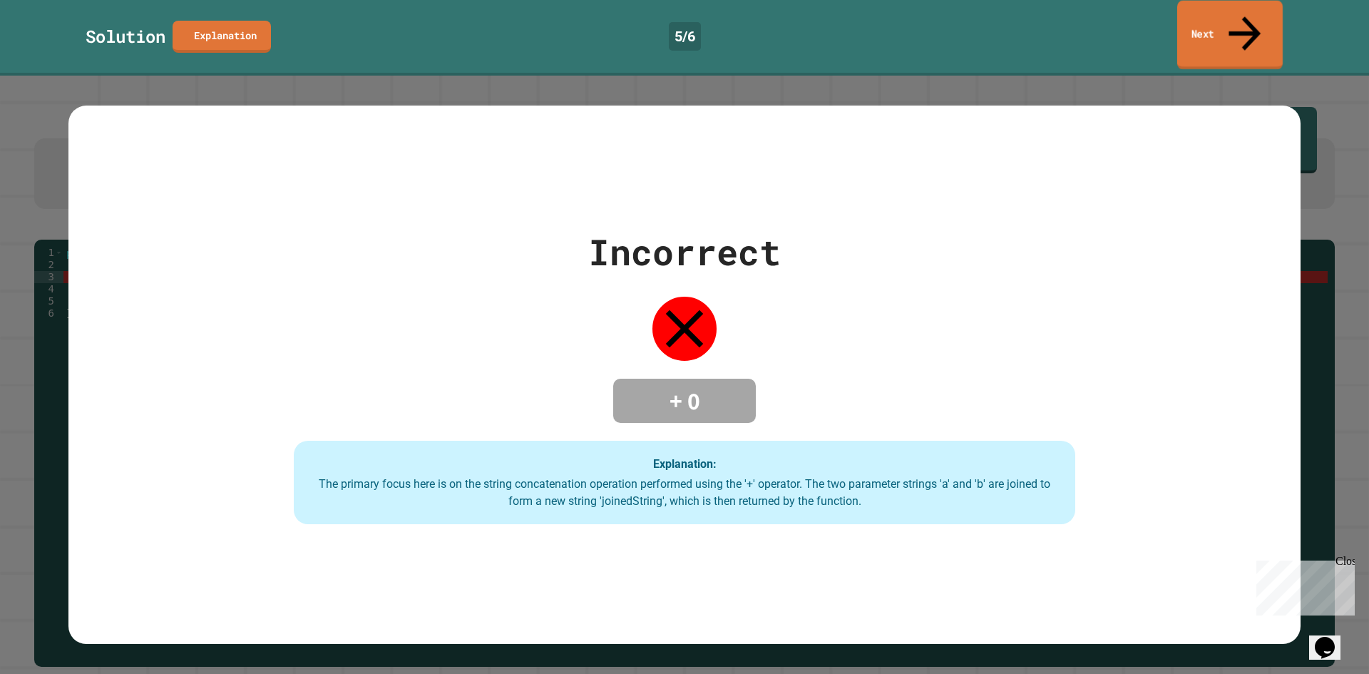
click at [1219, 19] on link "Next" at bounding box center [1229, 35] width 105 height 69
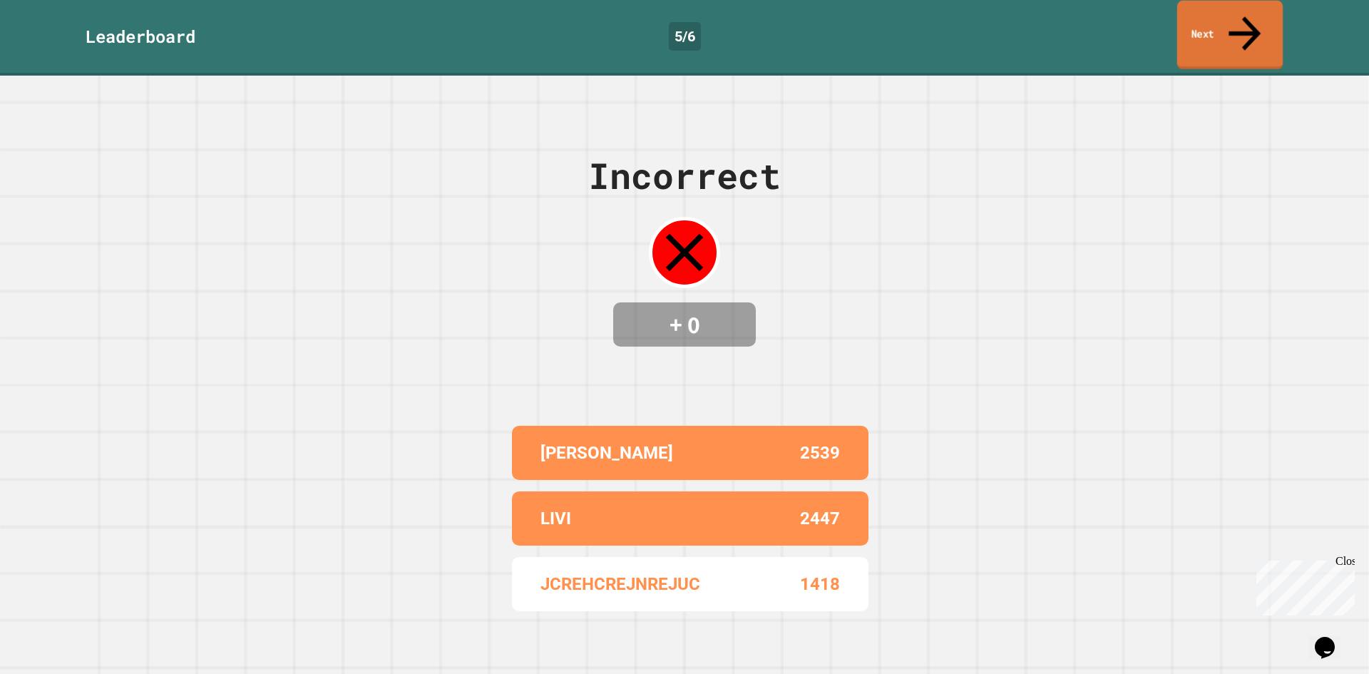
click at [1212, 19] on link "Next" at bounding box center [1229, 35] width 105 height 69
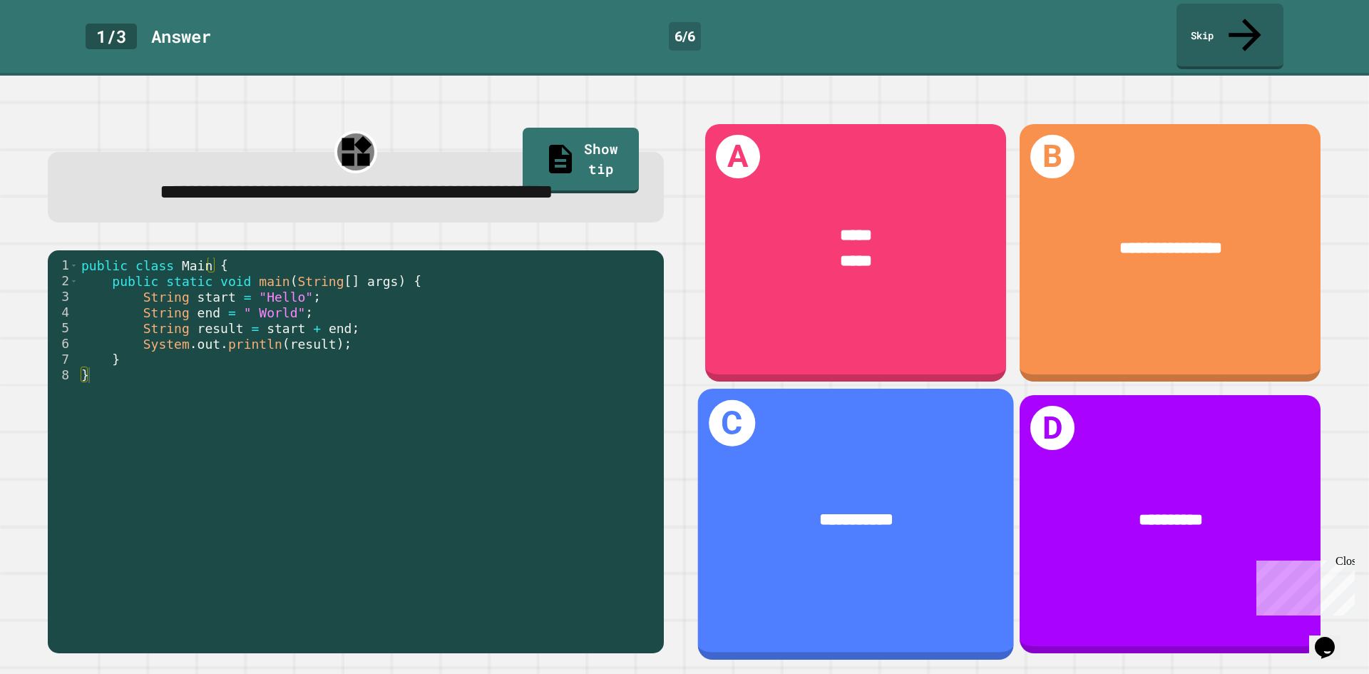
click at [857, 417] on div "**********" at bounding box center [856, 523] width 316 height 271
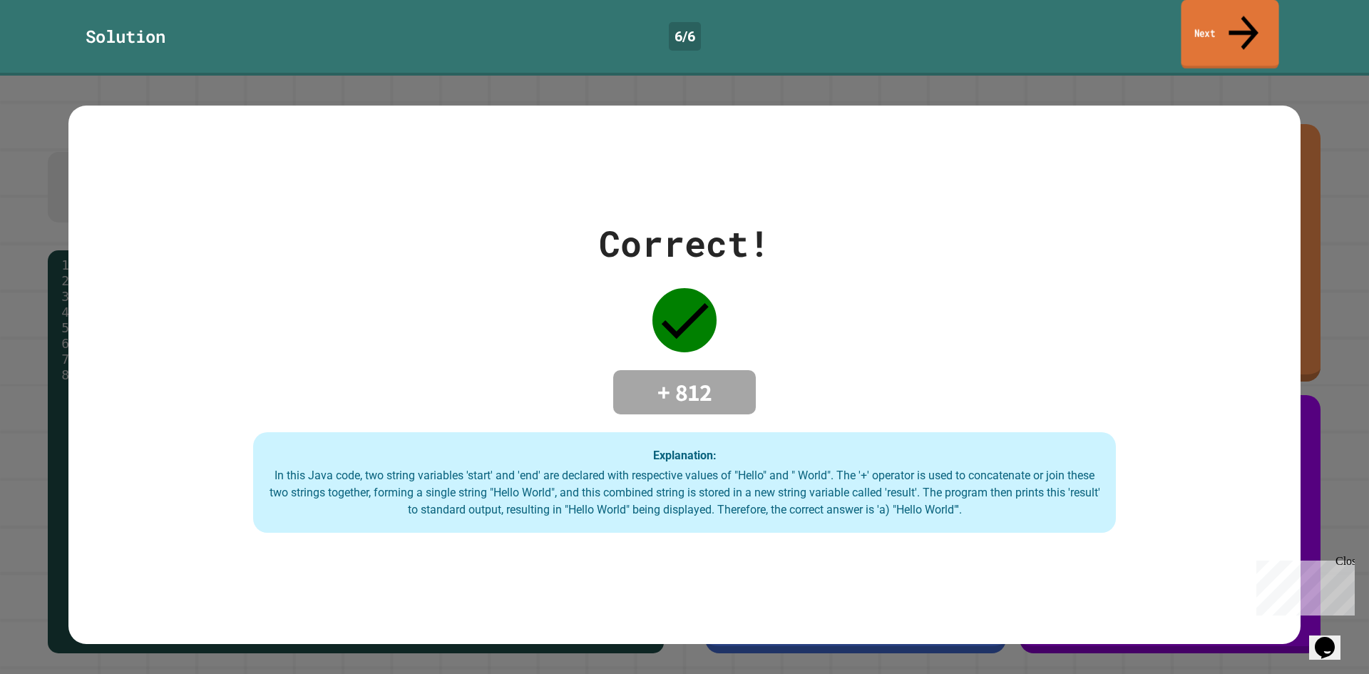
click at [1239, 23] on icon at bounding box center [1243, 32] width 44 height 51
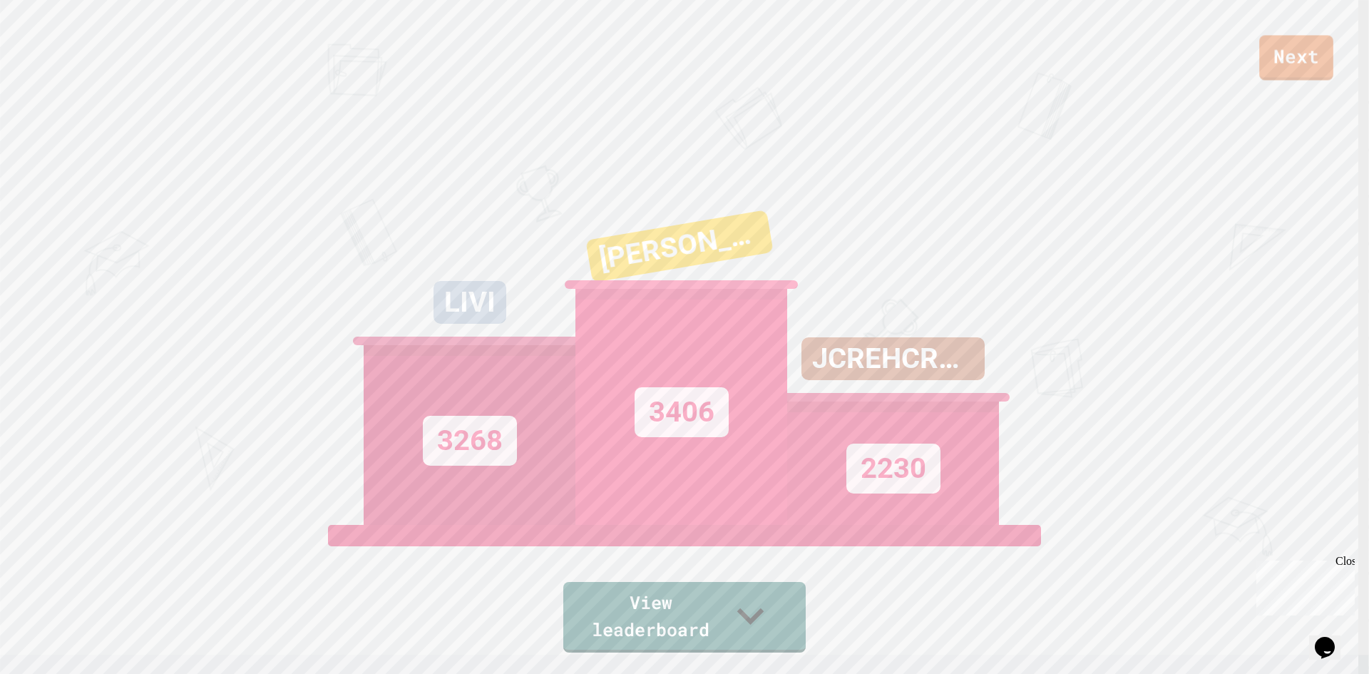
click at [1275, 81] on div "Next LIVI 3268 BRAD 3406 JCREHCREJNREJUC 2230 View leaderboard" at bounding box center [684, 337] width 1369 height 674
click at [1279, 65] on link "Next" at bounding box center [1296, 56] width 72 height 47
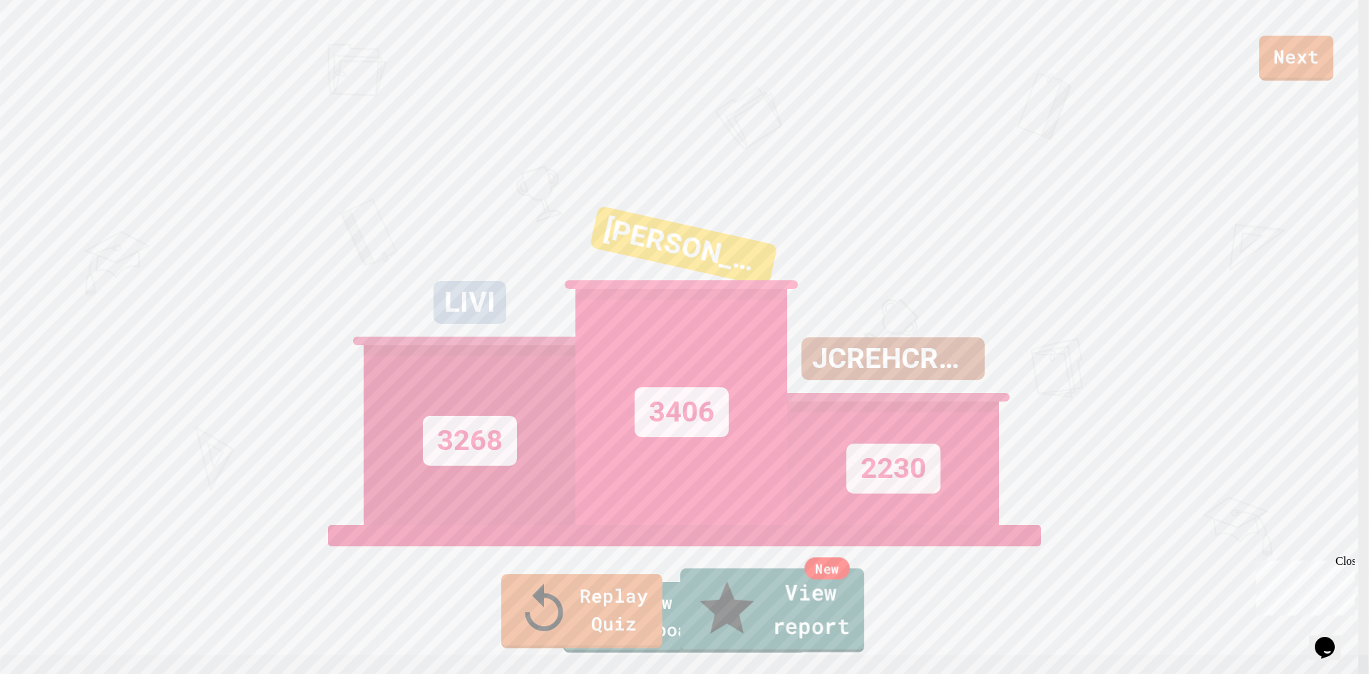
click at [748, 623] on link "New View report" at bounding box center [772, 610] width 184 height 84
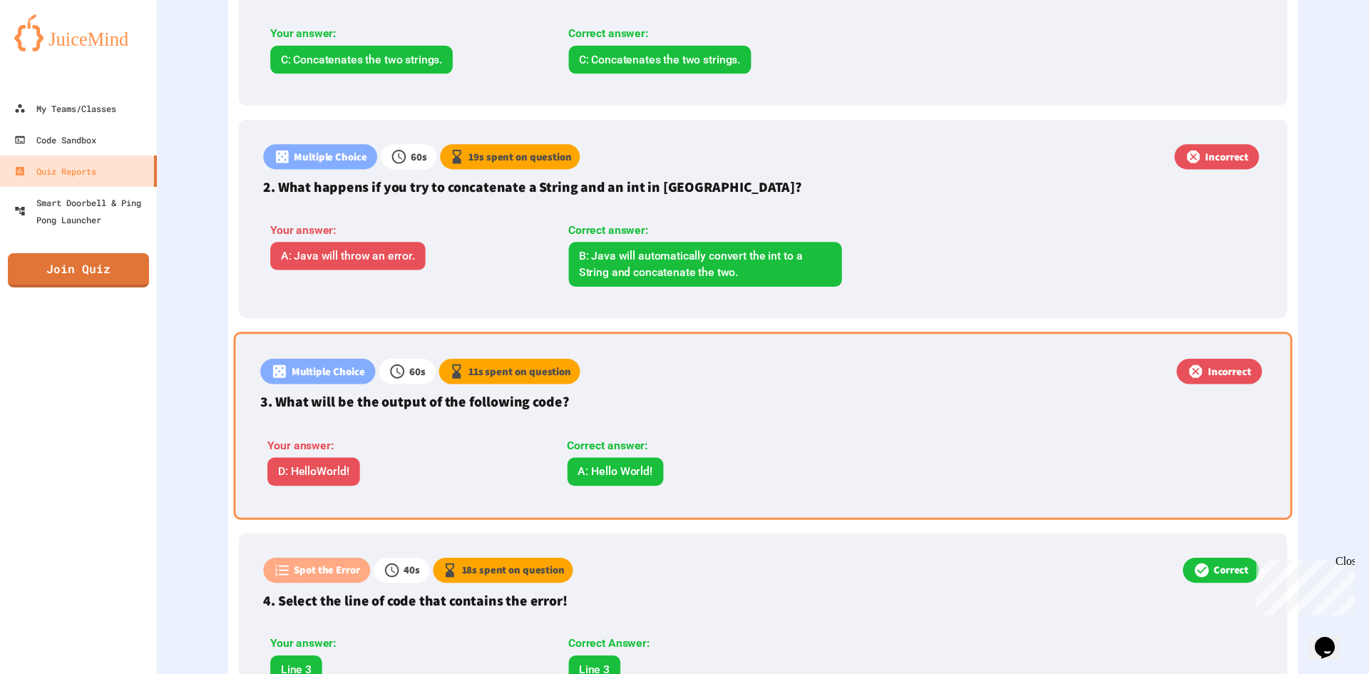
scroll to position [713, 0]
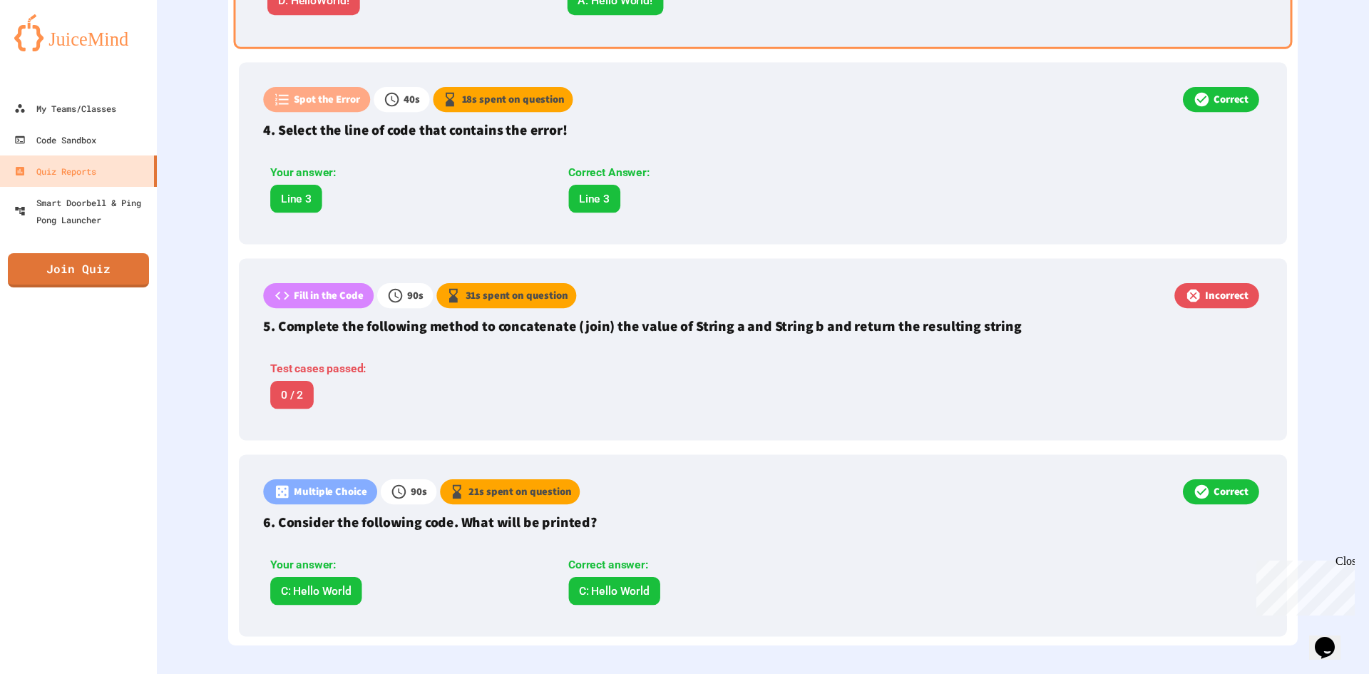
click at [747, 316] on p "5. Complete the following method to concatenate (join) the value of String a an…" at bounding box center [762, 325] width 999 height 21
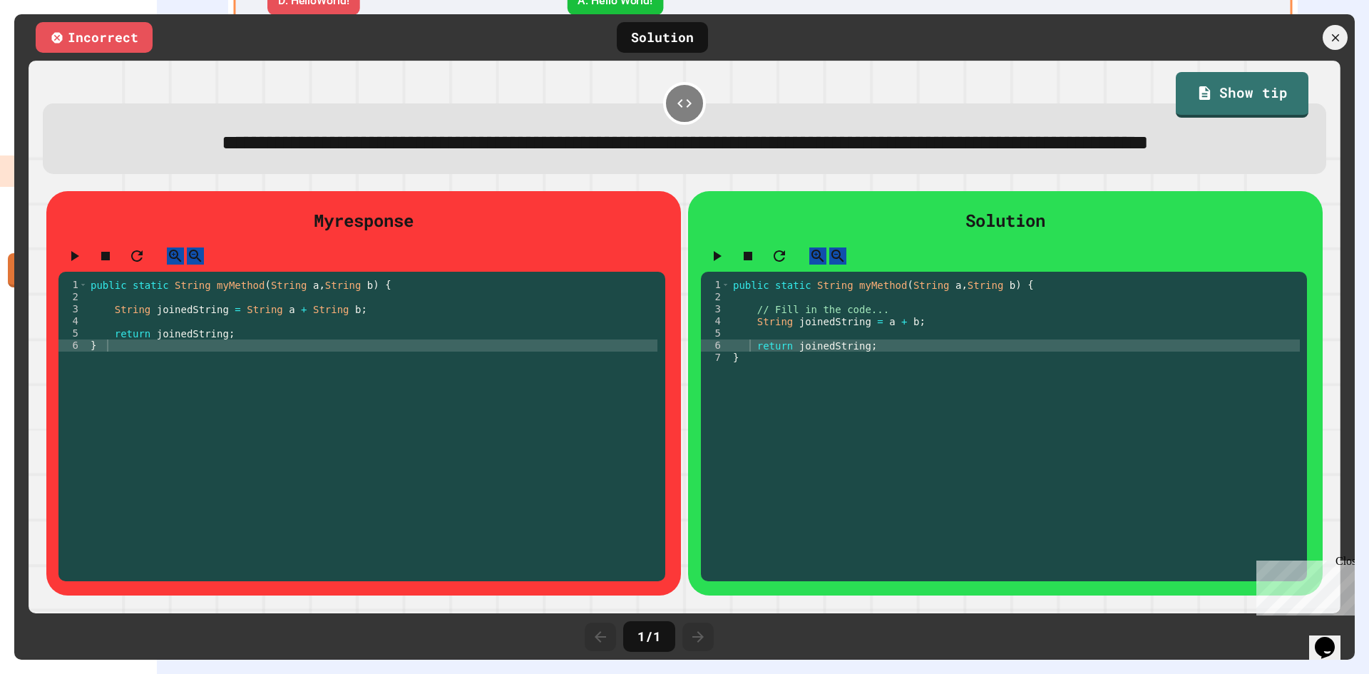
scroll to position [1045, 0]
click at [1341, 35] on icon at bounding box center [1335, 38] width 16 height 16
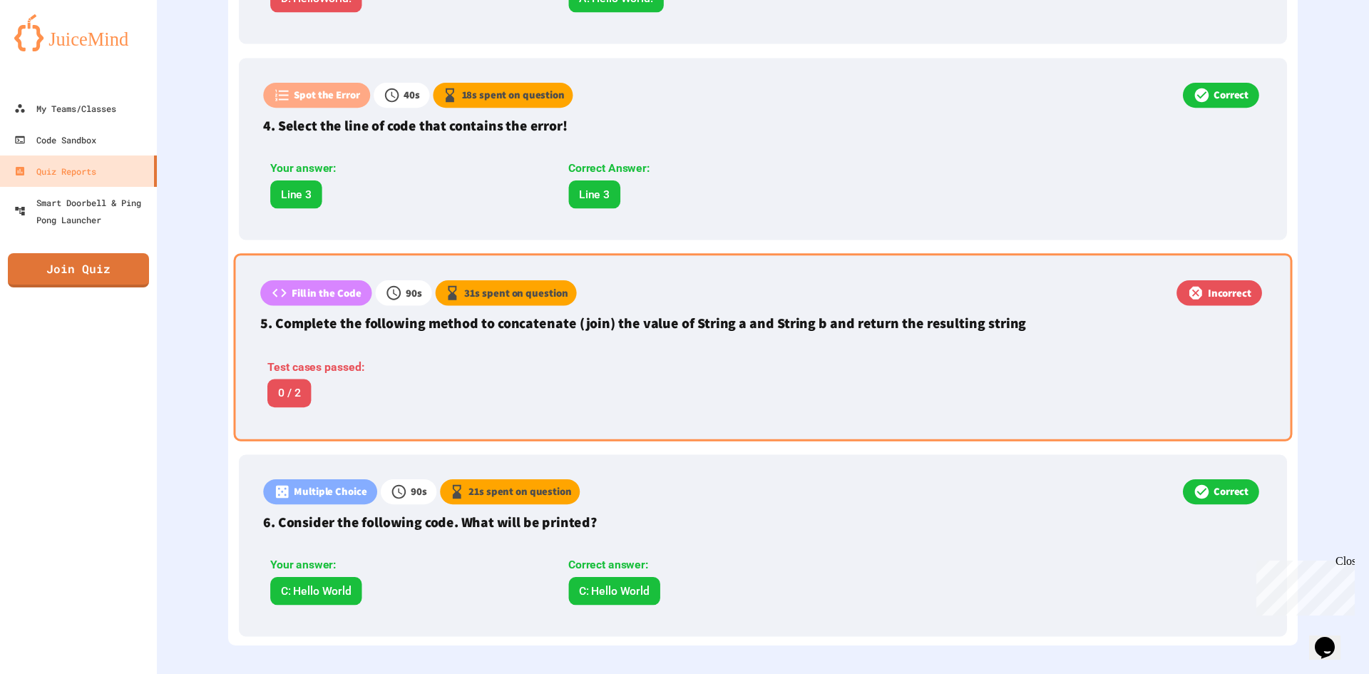
scroll to position [1048, 0]
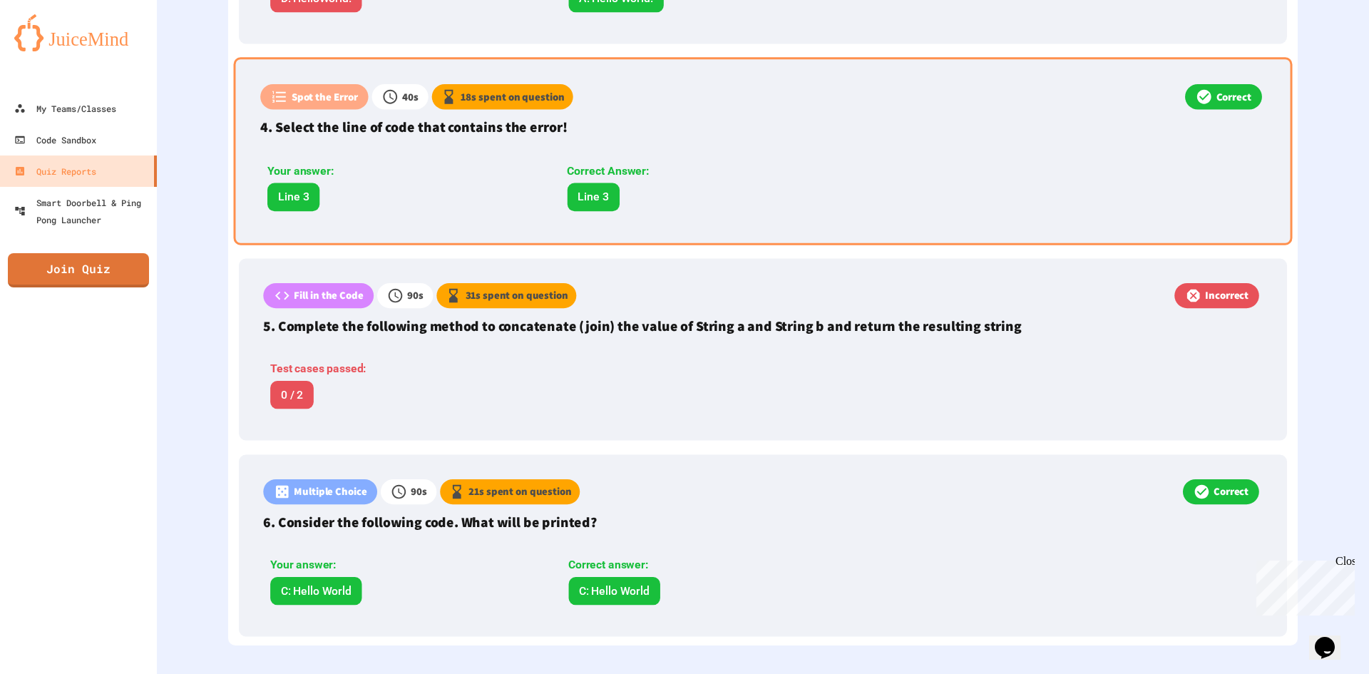
click at [748, 163] on div "Correct Answer:" at bounding box center [704, 171] width 275 height 17
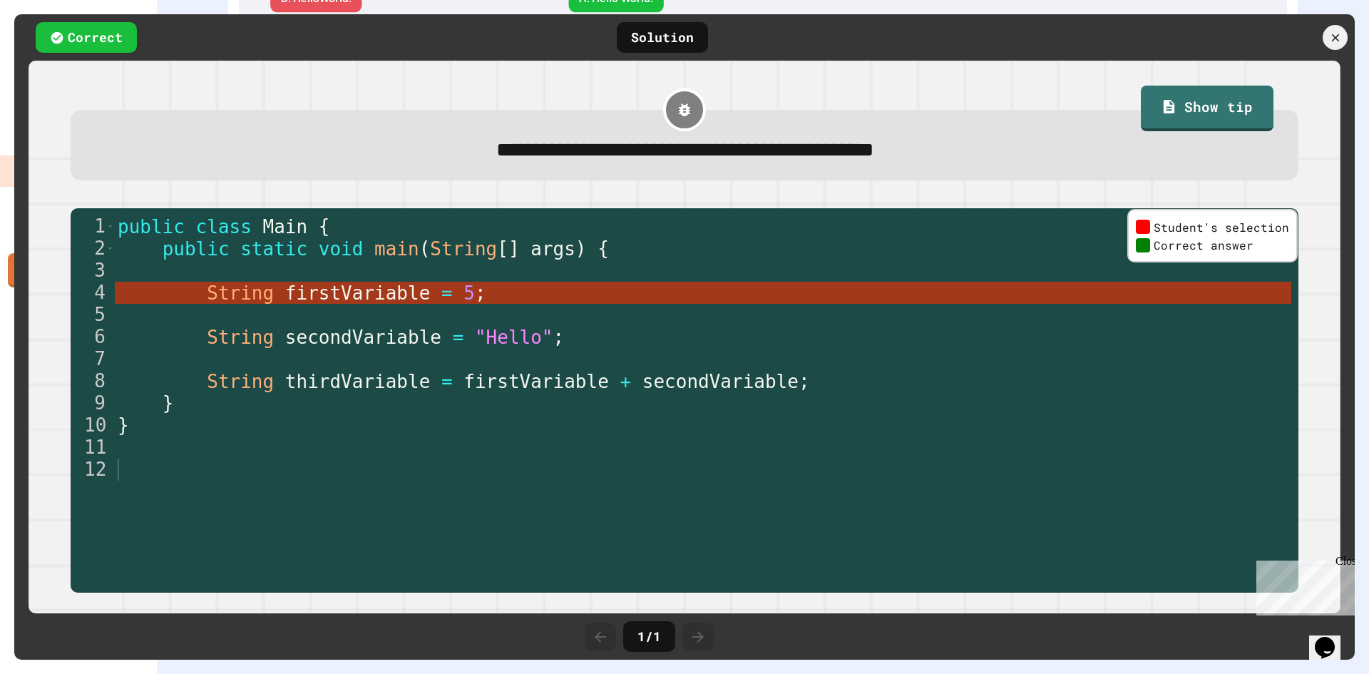
scroll to position [1045, 0]
click at [1346, 33] on div at bounding box center [1335, 38] width 30 height 30
